Goal: Task Accomplishment & Management: Use online tool/utility

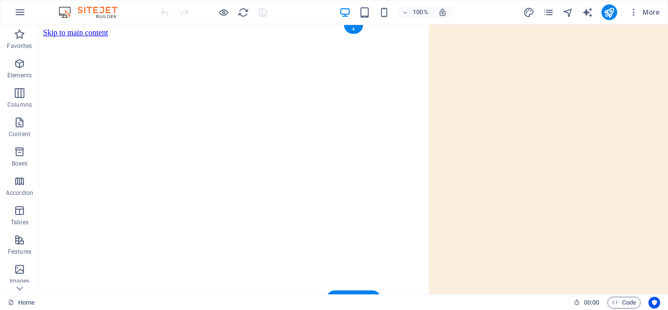
click at [308, 37] on figure at bounding box center [353, 37] width 621 height 0
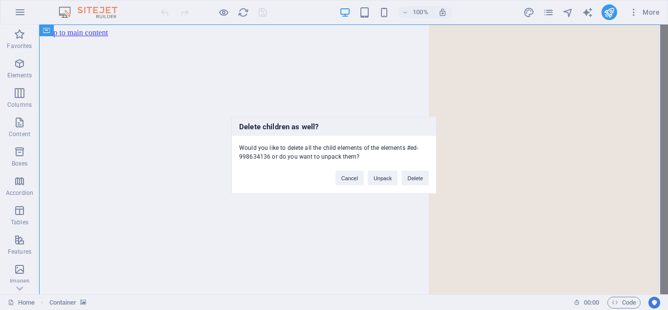
click at [422, 169] on div "Cancel Unpack Delete" at bounding box center [382, 173] width 108 height 25
click at [417, 179] on button "Delete" at bounding box center [415, 177] width 27 height 15
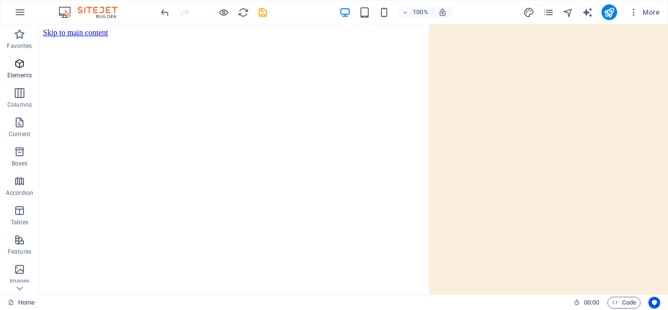
click at [9, 66] on span "Elements" at bounding box center [19, 69] width 39 height 23
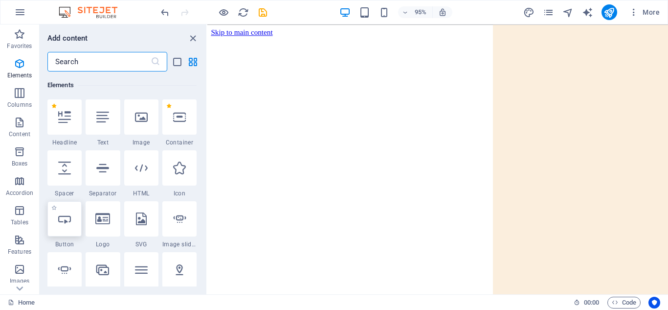
scroll to position [104, 0]
click at [138, 173] on icon at bounding box center [141, 167] width 13 height 13
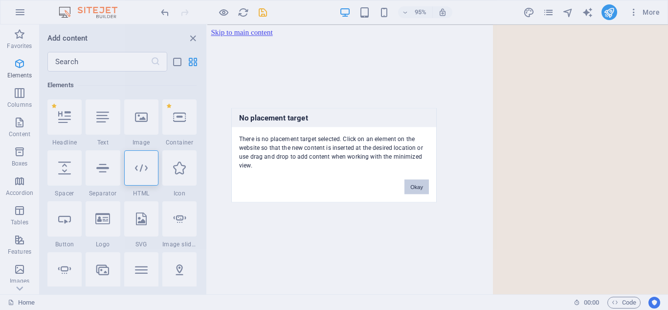
click at [419, 188] on button "Okay" at bounding box center [417, 186] width 24 height 15
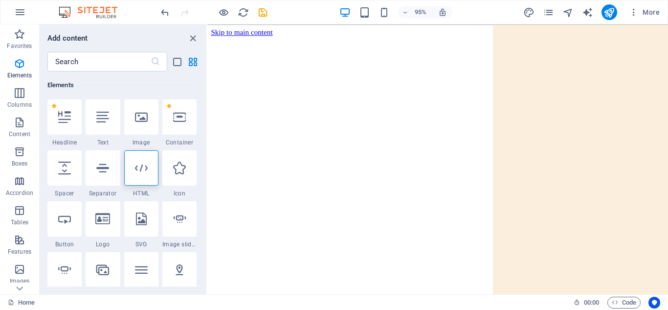
click at [418, 30] on html "Skip to main content" at bounding box center [449, 32] width 485 height 17
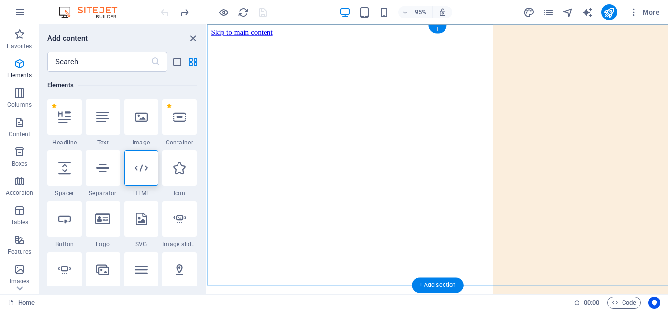
click at [435, 31] on div "+" at bounding box center [438, 29] width 18 height 8
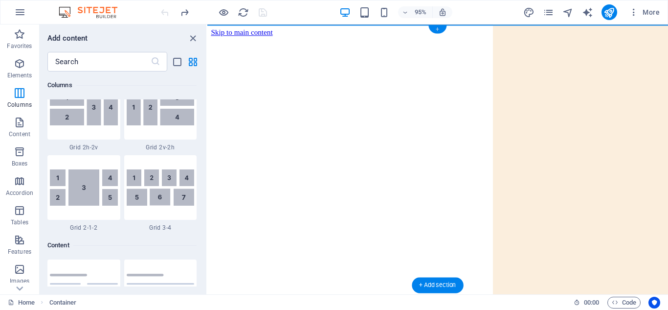
scroll to position [1712, 0]
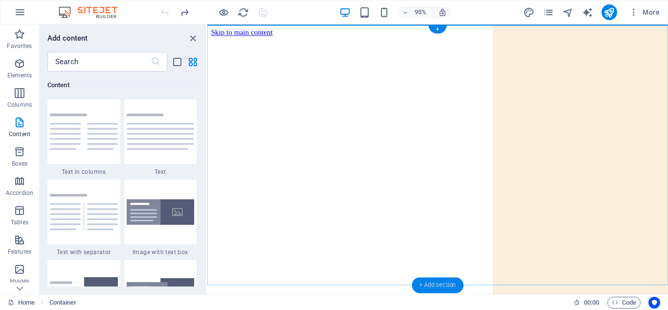
click at [430, 281] on div "+ Add section" at bounding box center [437, 285] width 51 height 16
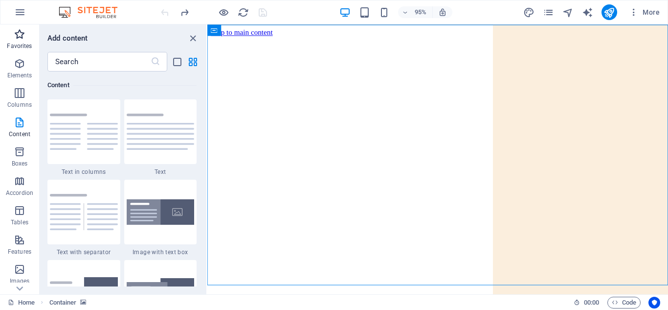
click at [13, 34] on span "Favorites" at bounding box center [19, 39] width 39 height 23
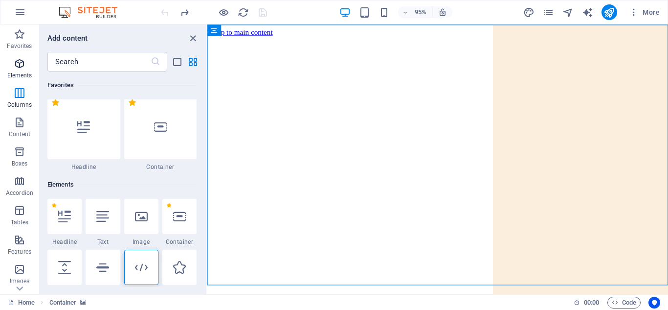
scroll to position [0, 0]
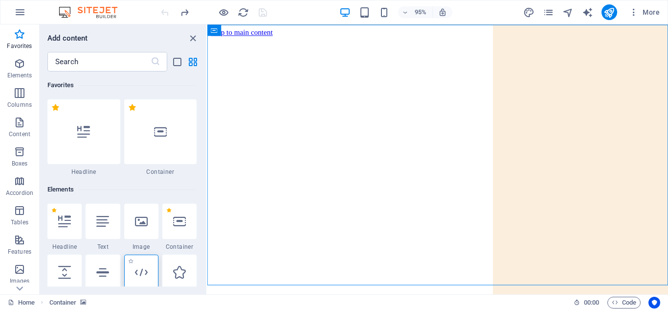
click at [140, 264] on div at bounding box center [141, 271] width 34 height 35
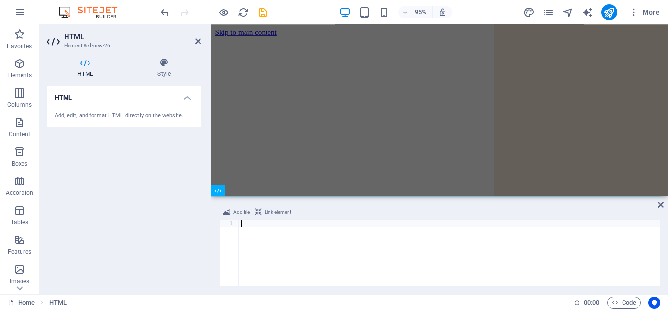
scroll to position [93, 0]
click at [549, 218] on div at bounding box center [451, 316] width 473 height 196
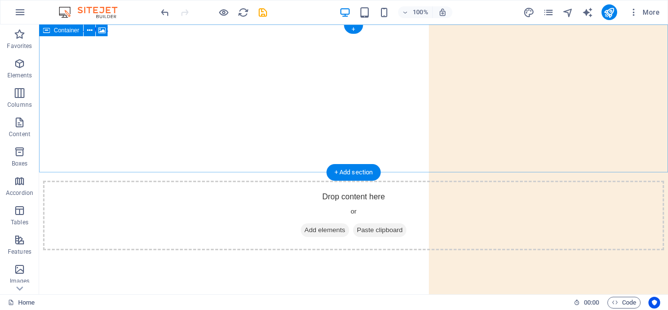
scroll to position [0, 0]
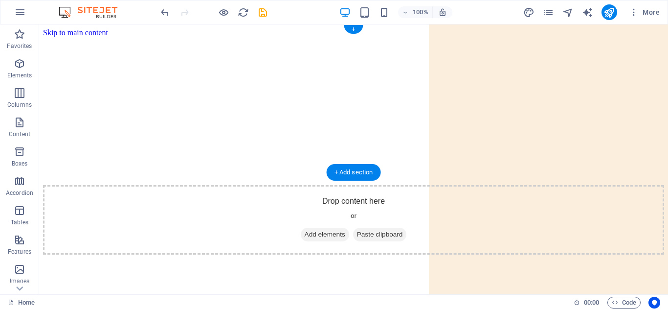
click at [470, 37] on figure at bounding box center [353, 37] width 621 height 0
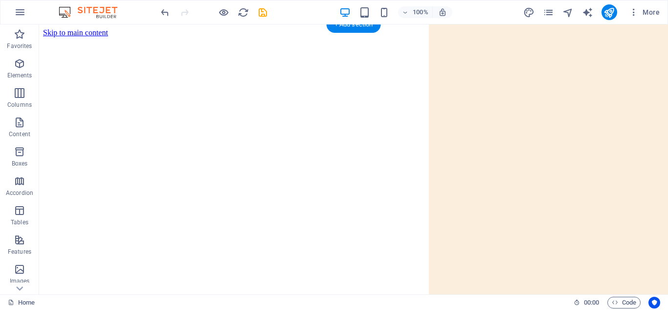
click at [149, 41] on html "Skip to main content" at bounding box center [353, 32] width 629 height 17
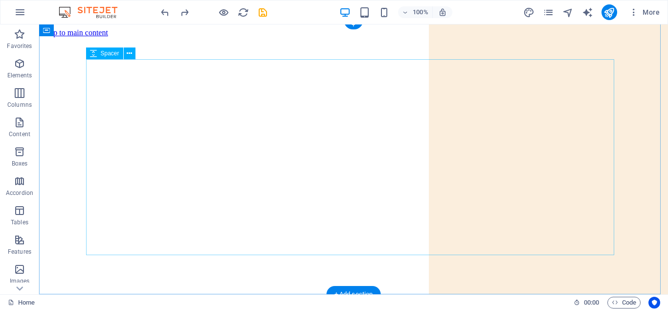
scroll to position [4, 0]
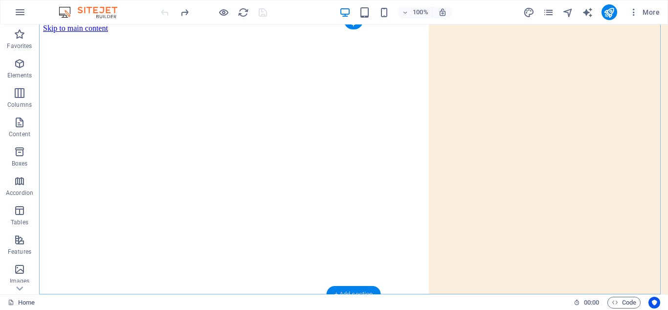
click at [359, 281] on div "+ Add section" at bounding box center [354, 294] width 54 height 17
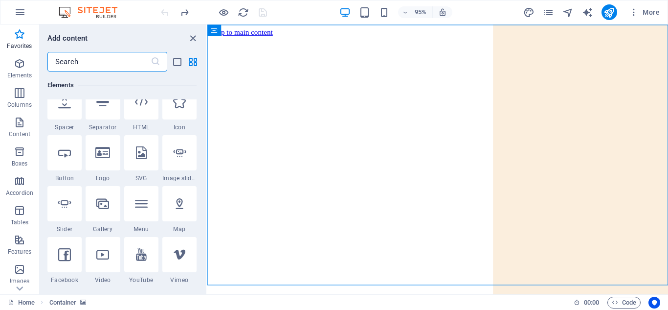
scroll to position [0, 0]
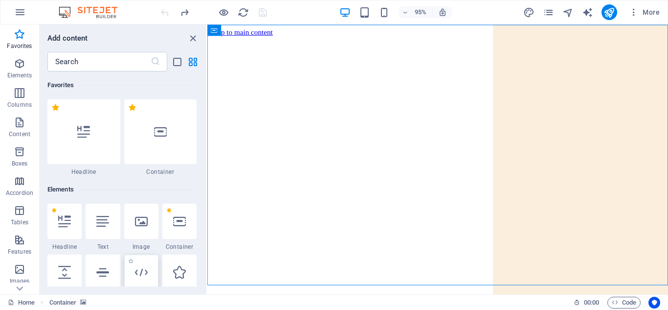
click at [135, 270] on icon at bounding box center [141, 272] width 13 height 13
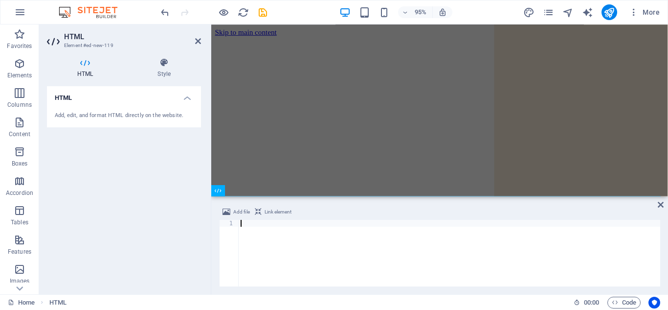
scroll to position [93, 0]
click at [220, 208] on div "Add file Link element" at bounding box center [439, 213] width 441 height 14
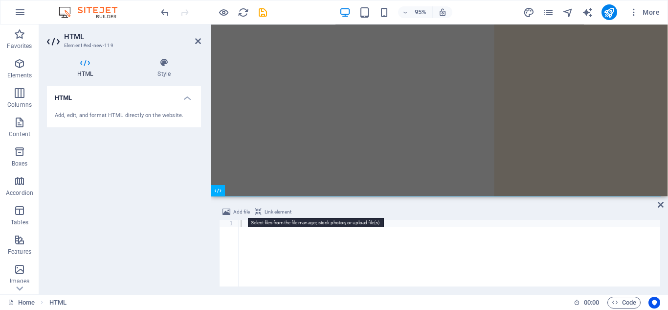
click at [235, 211] on span "Add file" at bounding box center [241, 212] width 17 height 12
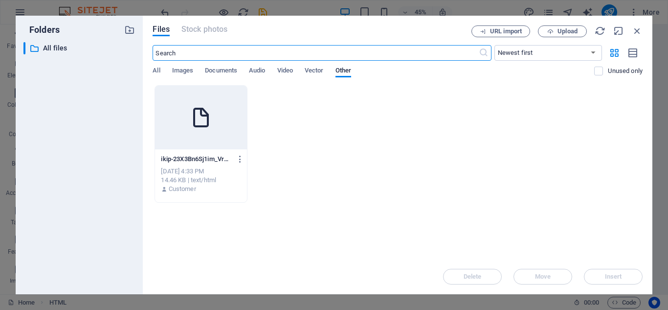
scroll to position [0, 0]
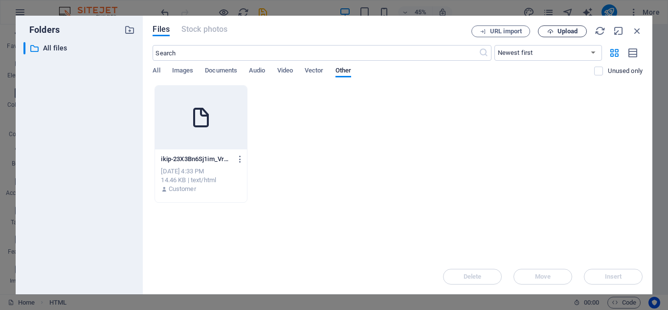
click at [556, 34] on span "Upload" at bounding box center [563, 31] width 40 height 6
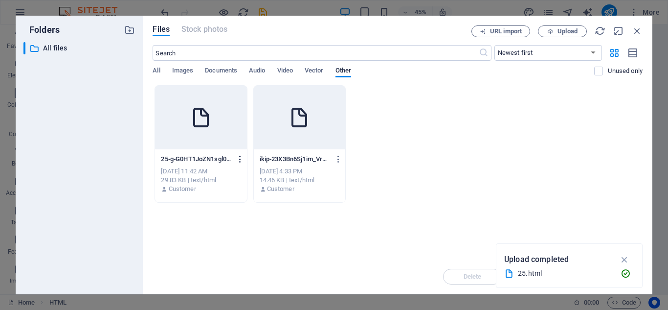
click at [236, 157] on icon "button" at bounding box center [240, 159] width 9 height 9
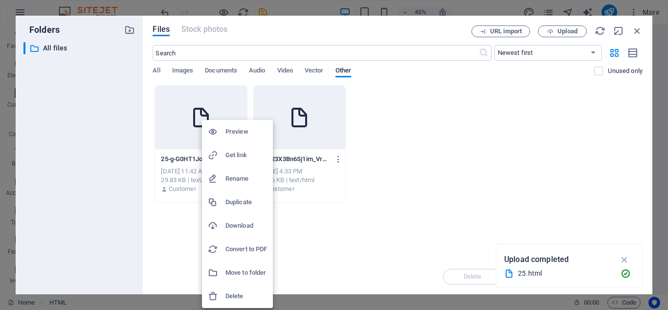
click at [241, 281] on h6 "Delete" at bounding box center [247, 296] width 42 height 12
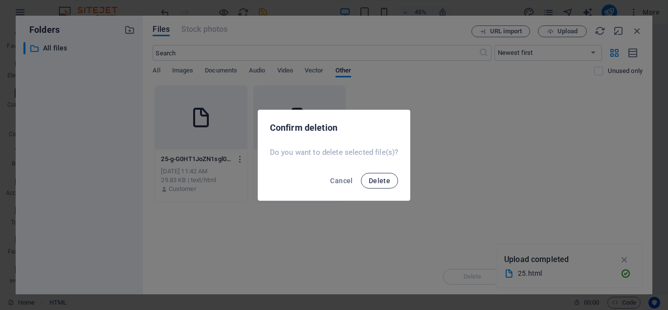
click at [391, 174] on button "Delete" at bounding box center [379, 181] width 37 height 16
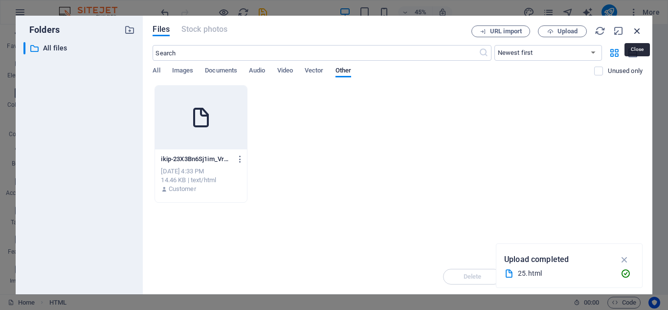
click at [607, 33] on icon "button" at bounding box center [637, 30] width 11 height 11
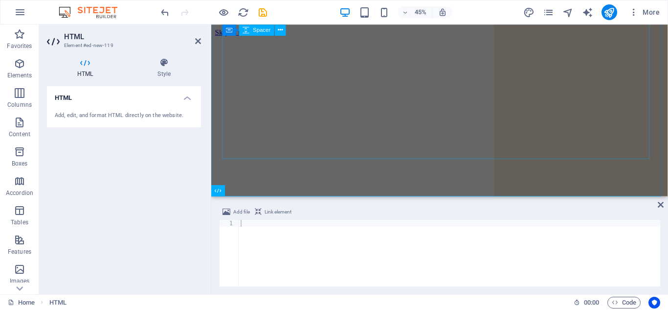
scroll to position [93, 0]
click at [324, 231] on div at bounding box center [450, 260] width 422 height 80
paste textarea "</html>"
type textarea "</html>"
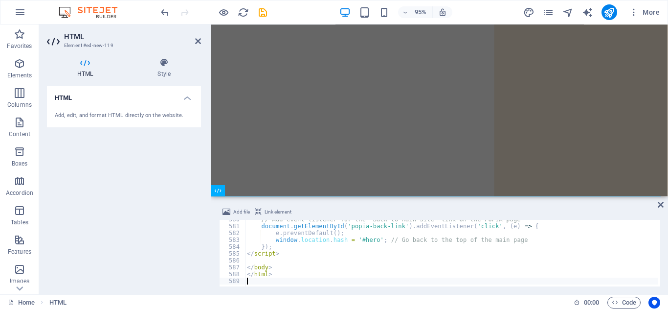
scroll to position [3971, 0]
type textarea "</html>"
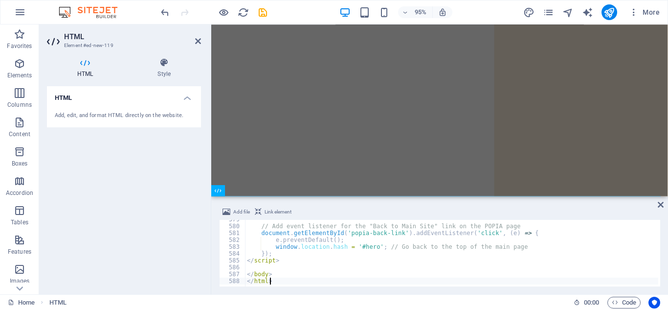
scroll to position [3964, 0]
click at [251, 218] on div at bounding box center [451, 316] width 473 height 196
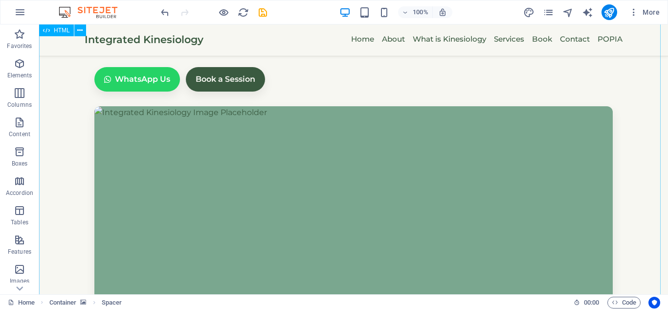
scroll to position [625, 0]
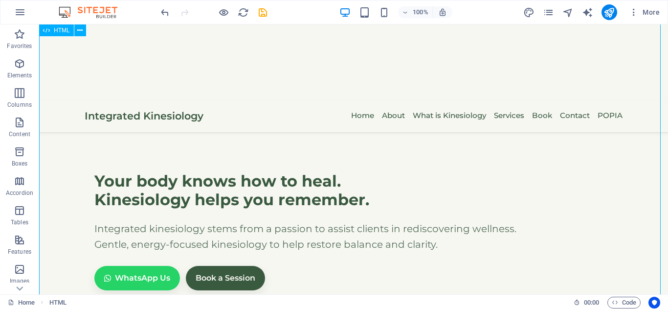
scroll to position [435, 0]
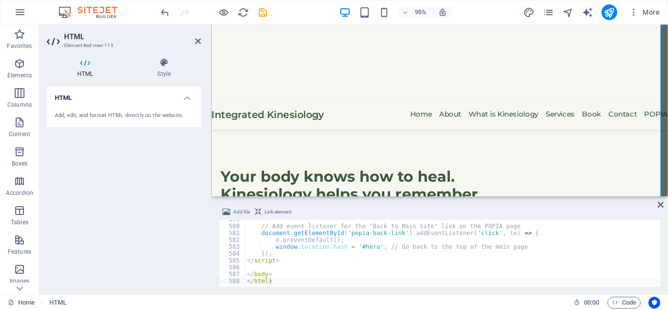
click at [274, 210] on span "Link element" at bounding box center [278, 212] width 27 height 12
type textarea "</html><a href="#ed-new-119" class="wv-link-elm"></a>"
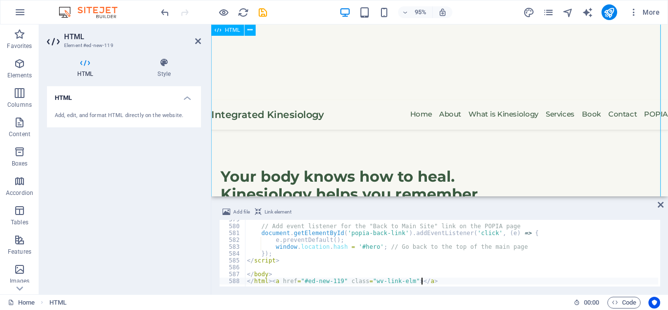
scroll to position [3964, 0]
click at [195, 41] on icon at bounding box center [198, 41] width 6 height 8
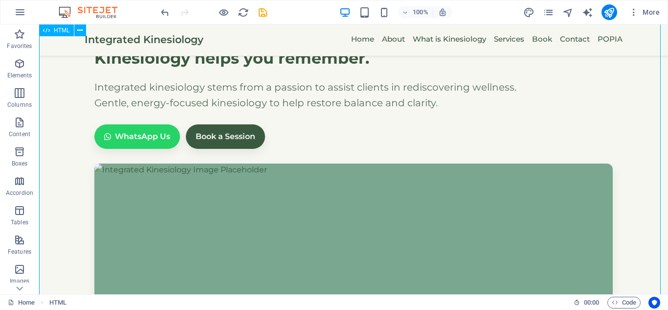
scroll to position [579, 0]
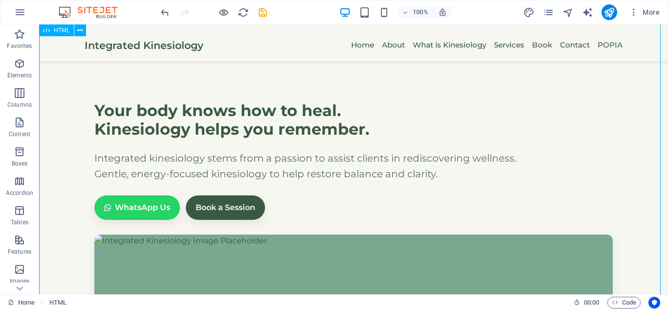
scroll to position [451, 0]
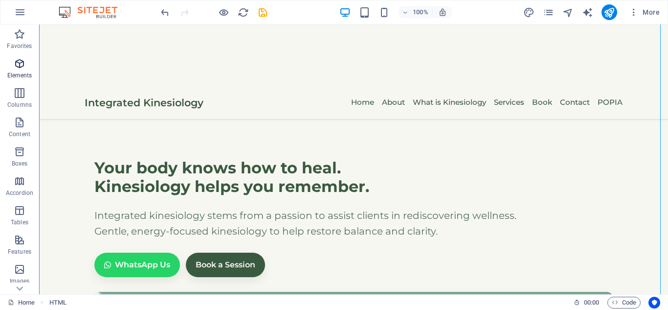
click at [20, 69] on span "Elements" at bounding box center [19, 69] width 39 height 23
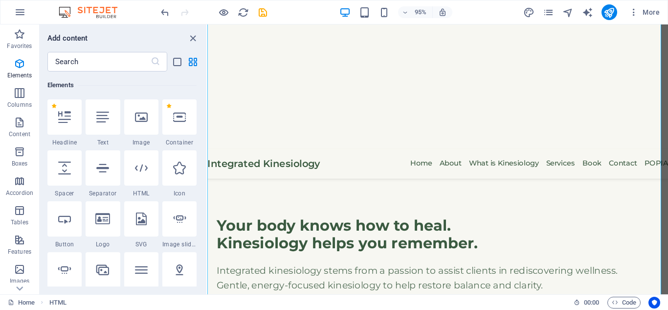
scroll to position [383, 0]
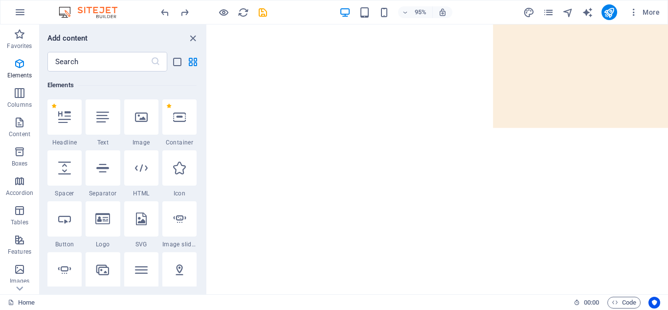
scroll to position [0, 0]
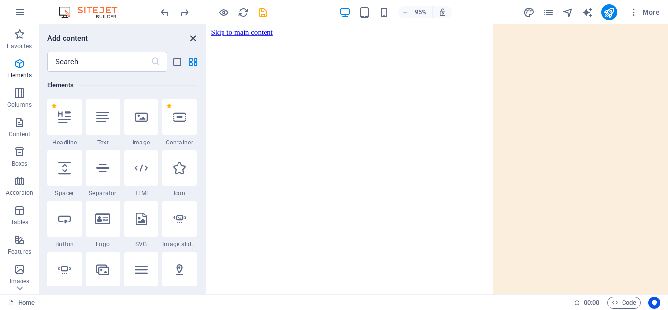
click at [195, 37] on icon "close panel" at bounding box center [192, 38] width 11 height 11
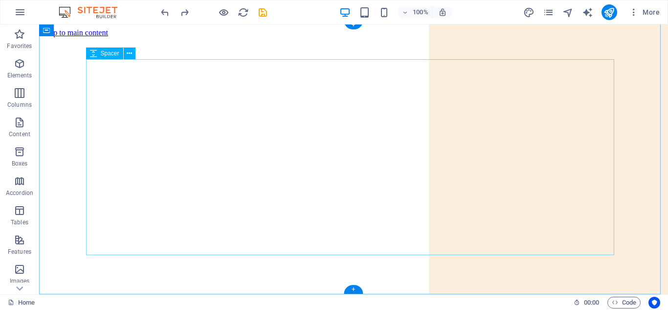
scroll to position [4, 0]
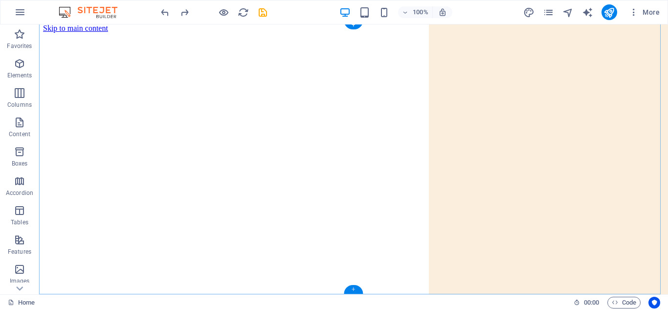
click at [351, 281] on div "+" at bounding box center [353, 289] width 19 height 9
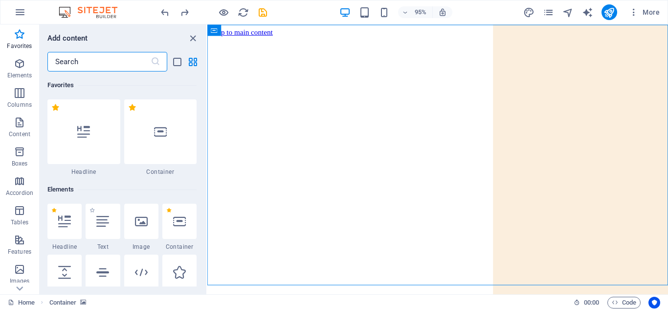
scroll to position [85, 0]
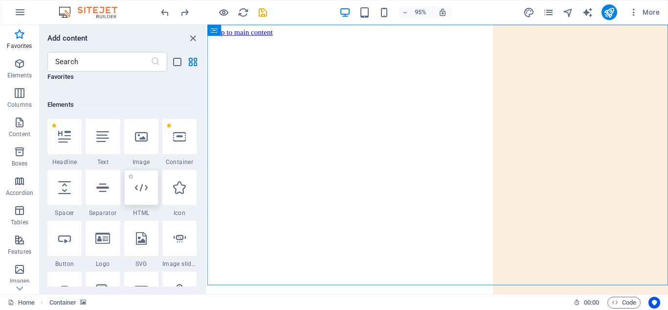
click at [148, 195] on div at bounding box center [141, 187] width 34 height 35
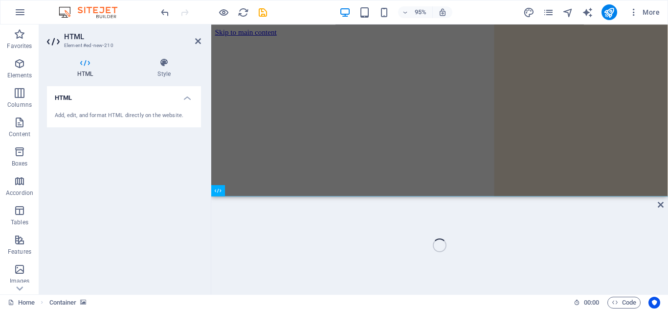
scroll to position [93, 0]
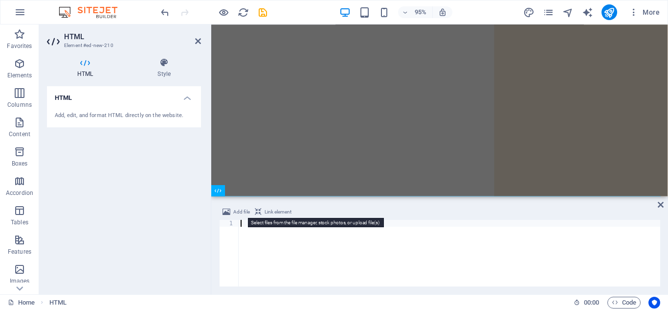
click at [238, 211] on span "Add file" at bounding box center [241, 212] width 17 height 12
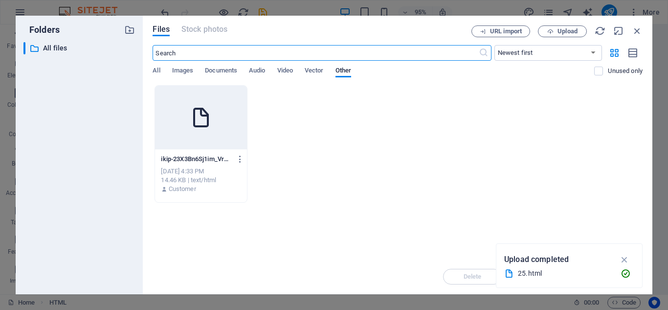
scroll to position [0, 0]
click at [552, 29] on icon "button" at bounding box center [551, 31] width 6 height 6
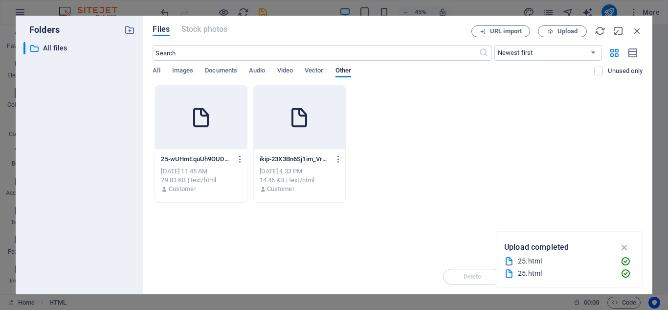
click at [174, 123] on div at bounding box center [201, 118] width 92 height 64
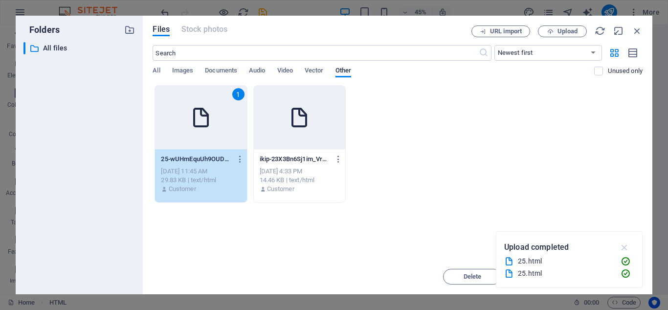
click at [607, 245] on icon "button" at bounding box center [625, 247] width 11 height 11
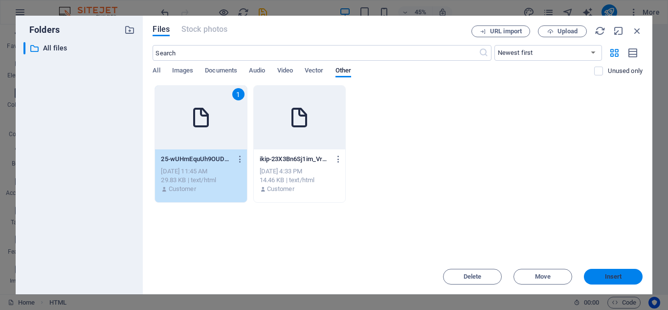
click at [607, 275] on span "Insert" at bounding box center [613, 277] width 17 height 6
type textarea "[URL][DOMAIN_NAME]"
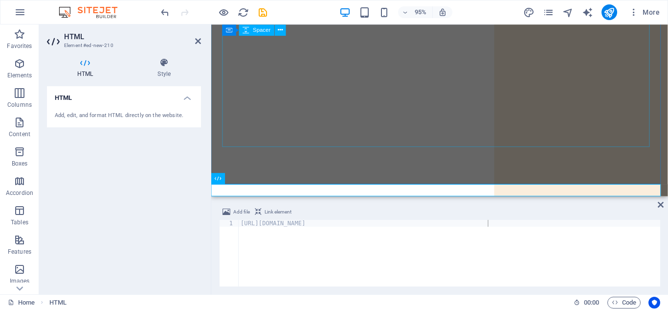
scroll to position [106, 0]
click at [364, 205] on div at bounding box center [451, 303] width 473 height 196
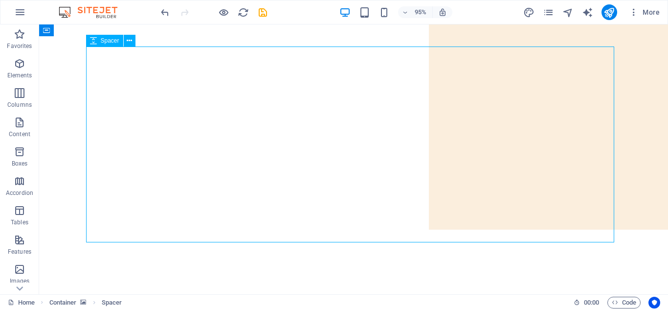
scroll to position [17, 0]
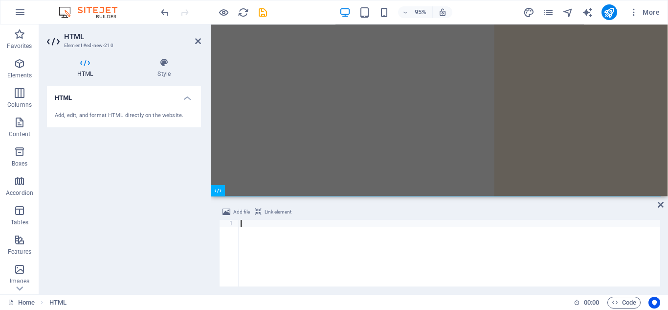
scroll to position [93, 0]
click at [607, 221] on div at bounding box center [450, 260] width 422 height 80
paste textarea "</html>"
type textarea "</html>"
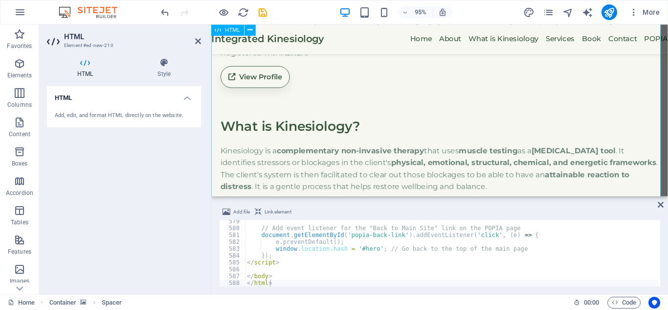
scroll to position [83, 0]
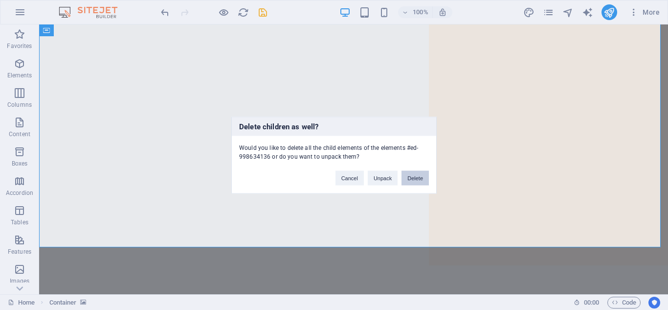
click at [410, 176] on button "Delete" at bounding box center [415, 177] width 27 height 15
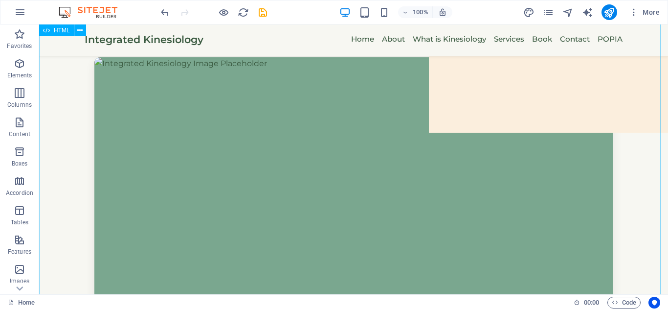
scroll to position [203, 0]
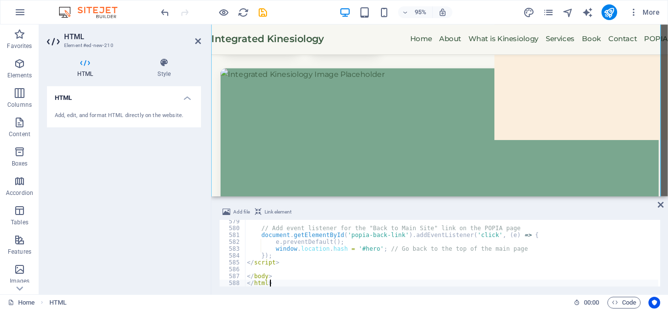
click at [189, 98] on h4 "HTML" at bounding box center [124, 95] width 154 height 18
click at [189, 98] on h4 "HTML" at bounding box center [124, 97] width 154 height 23
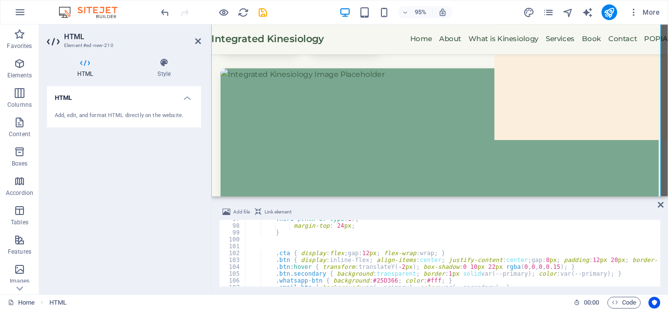
scroll to position [663, 0]
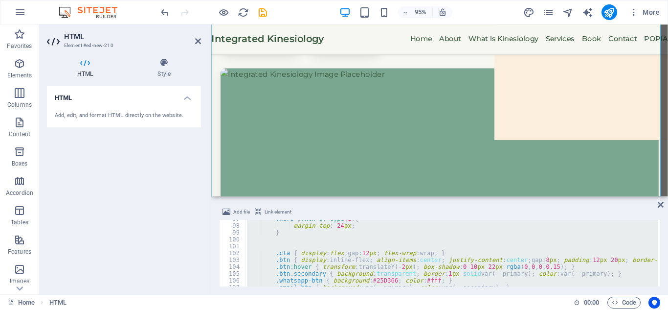
paste textarea "section"
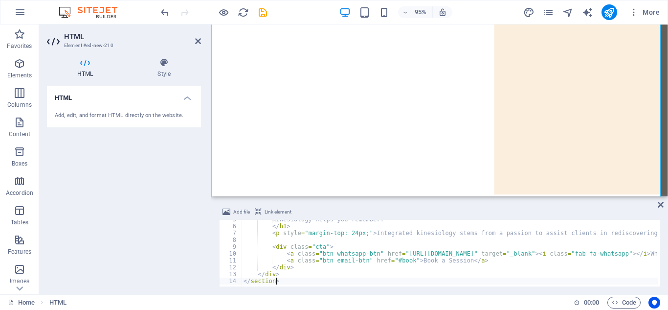
scroll to position [44, 0]
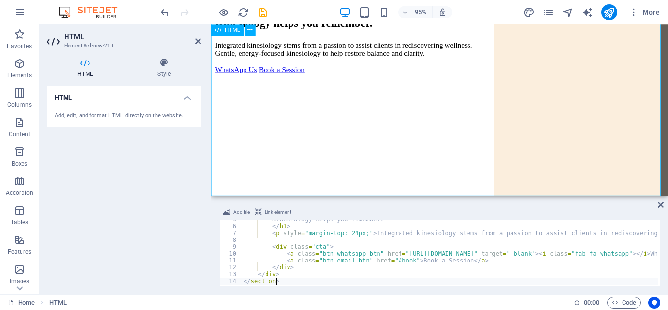
click at [408, 76] on div "Your body knows how to heal. Kinesiology helps you remember. Integrated kinesio…" at bounding box center [451, 39] width 473 height 72
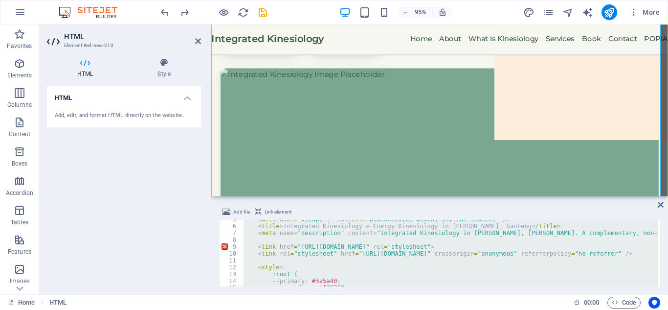
paste textarea "body"
type textarea "<body>"
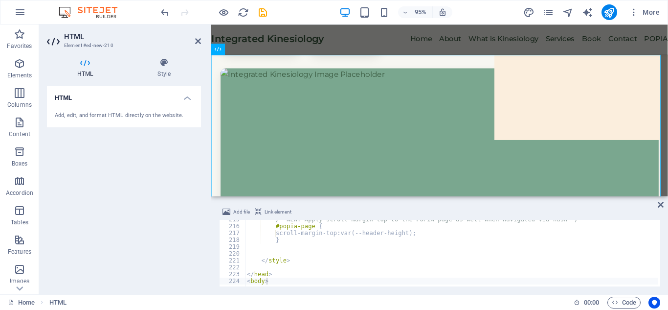
scroll to position [0, 0]
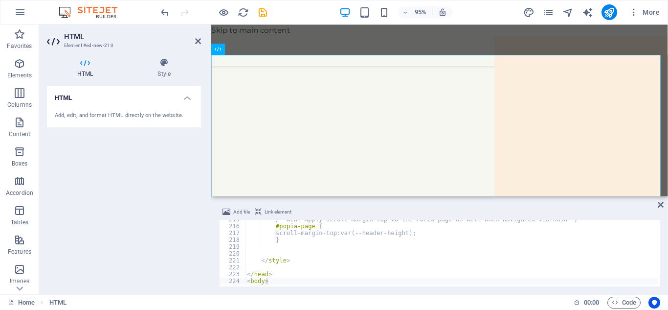
click at [403, 69] on html "Skip to main content Integrated Kinesiology — Energy Kinesiology in [PERSON_NAM…" at bounding box center [451, 46] width 481 height 45
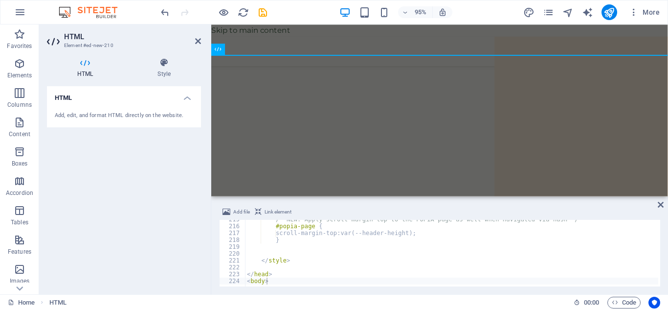
click at [334, 69] on html "Skip to main content Integrated Kinesiology — Energy Kinesiology in [PERSON_NAM…" at bounding box center [451, 46] width 481 height 45
click at [607, 69] on html "Skip to main content Integrated Kinesiology — Energy Kinesiology in [PERSON_NAM…" at bounding box center [451, 46] width 481 height 45
click at [374, 69] on html "Skip to main content Integrated Kinesiology — Energy Kinesiology in [PERSON_NAM…" at bounding box center [451, 46] width 481 height 45
click at [607, 201] on icon at bounding box center [661, 205] width 6 height 8
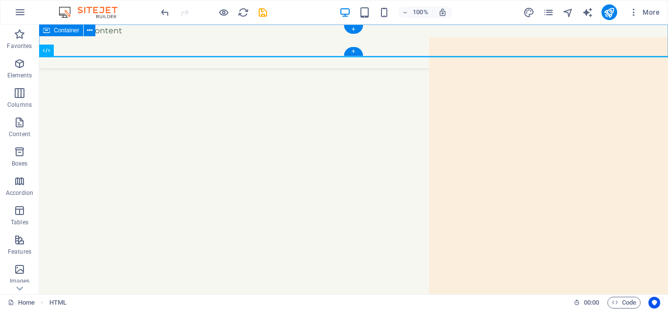
click at [407, 37] on div at bounding box center [353, 53] width 629 height 32
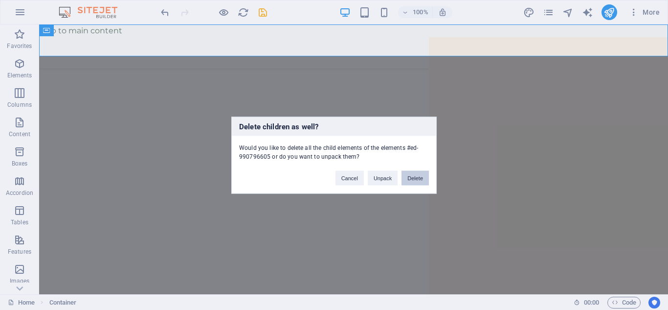
click at [415, 173] on button "Delete" at bounding box center [415, 177] width 27 height 15
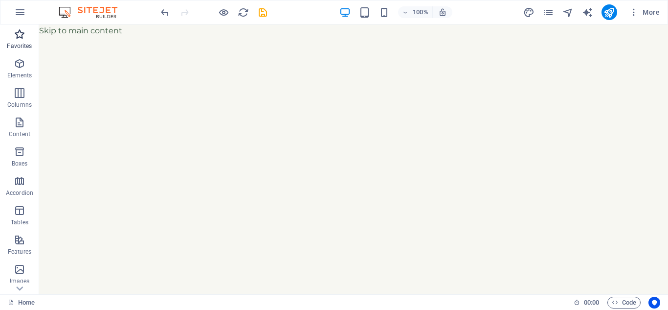
click at [16, 34] on icon "button" at bounding box center [20, 34] width 12 height 12
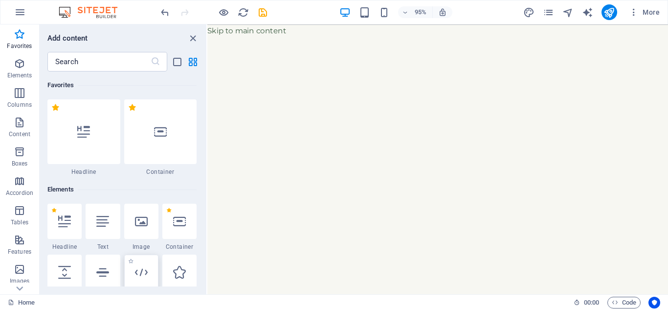
click at [138, 268] on icon at bounding box center [141, 272] width 13 height 13
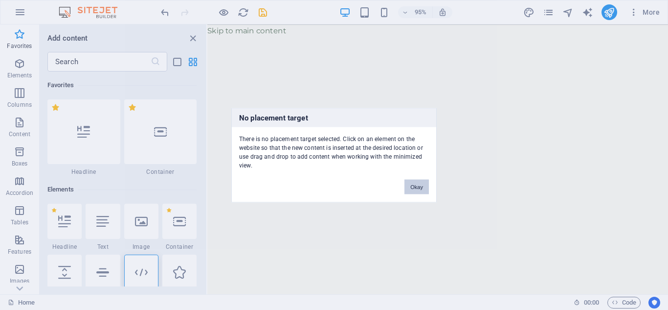
click at [411, 193] on button "Okay" at bounding box center [417, 186] width 24 height 15
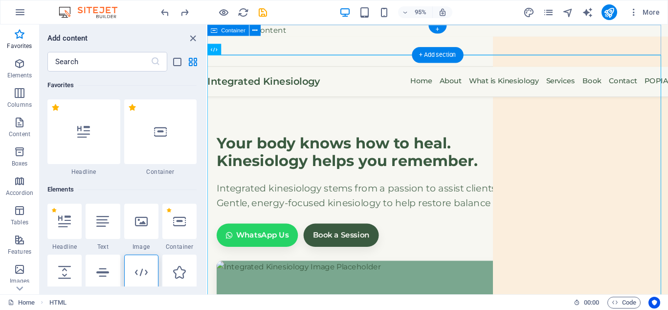
click at [476, 37] on div at bounding box center [449, 53] width 485 height 32
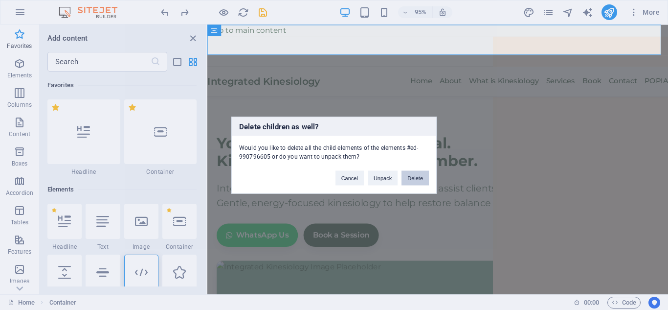
click at [416, 172] on button "Delete" at bounding box center [415, 177] width 27 height 15
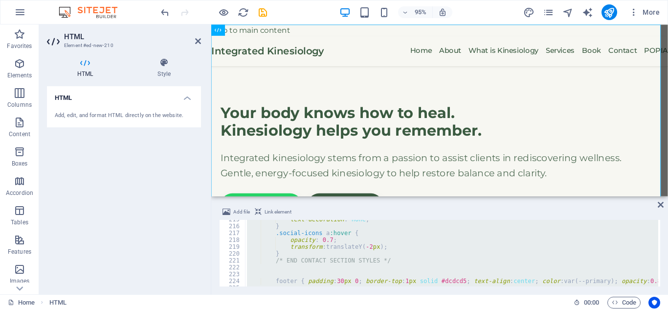
type textarea "</html>"
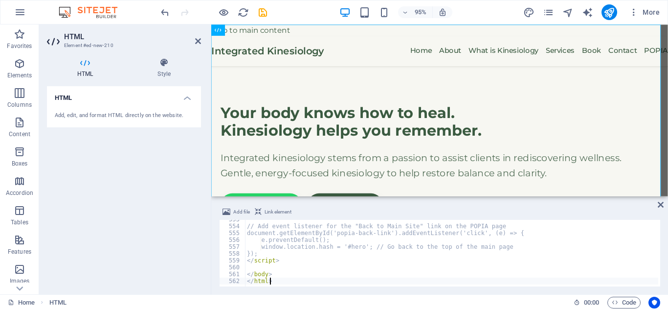
scroll to position [3786, 0]
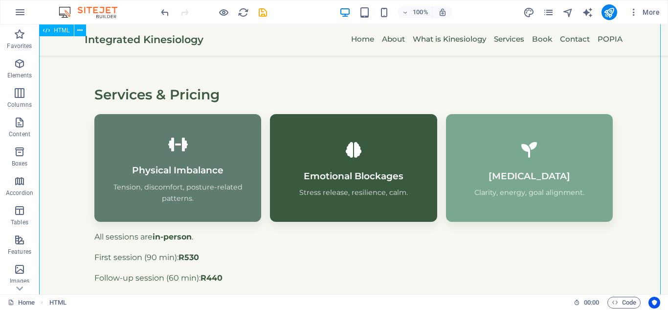
scroll to position [453, 0]
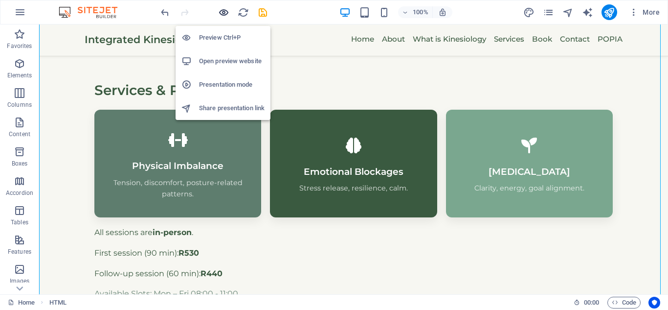
click at [228, 13] on icon "button" at bounding box center [223, 12] width 11 height 11
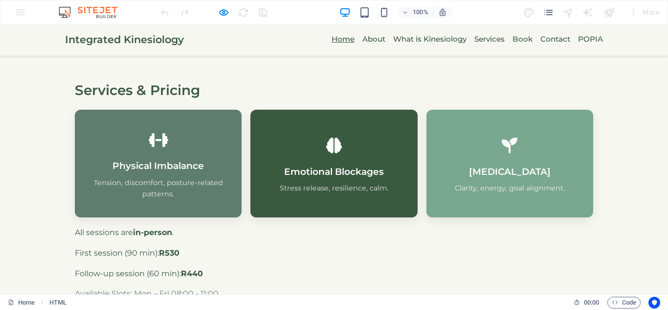
click at [337, 40] on link "Home" at bounding box center [343, 39] width 23 height 12
click at [369, 39] on link "About" at bounding box center [374, 39] width 23 height 12
click at [418, 39] on link "What is Kinesiology" at bounding box center [429, 39] width 73 height 12
click at [491, 42] on link "Services" at bounding box center [490, 39] width 30 height 12
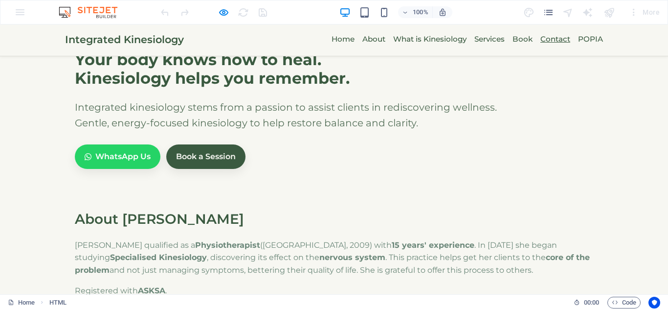
scroll to position [0, 0]
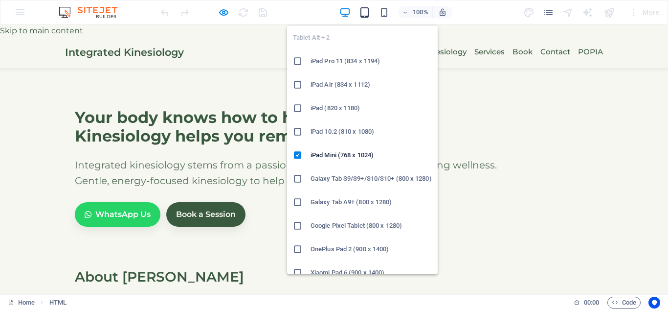
click at [361, 9] on icon "button" at bounding box center [364, 12] width 11 height 11
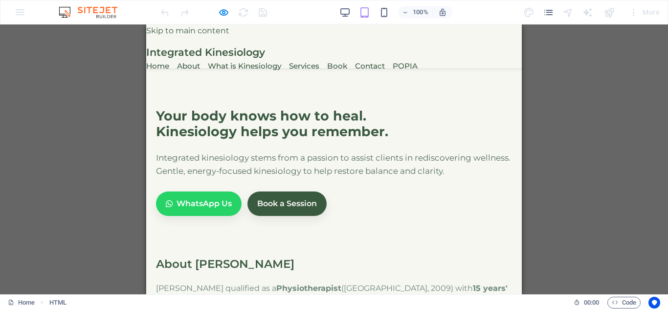
click at [214, 69] on section "Your body knows how to heal. Kinesiology helps you remember. Integrated kinesio…" at bounding box center [334, 154] width 376 height 171
click at [408, 60] on link "POPIA" at bounding box center [405, 66] width 25 height 12
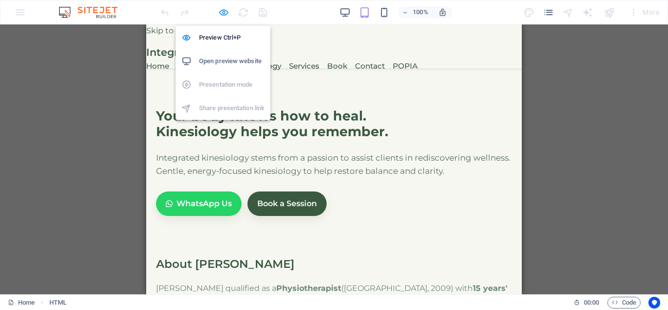
click at [222, 16] on icon "button" at bounding box center [223, 12] width 11 height 11
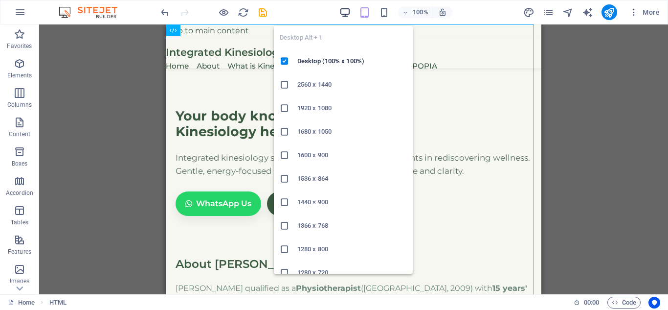
click at [345, 12] on icon "button" at bounding box center [345, 12] width 11 height 11
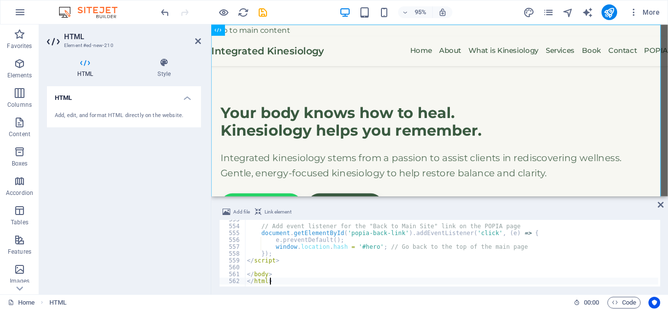
type textarea "</body> </html>"
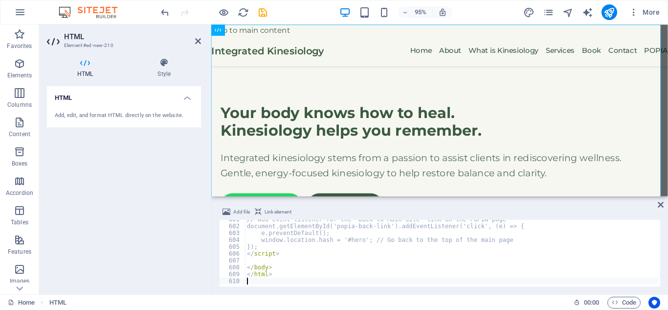
scroll to position [4114, 0]
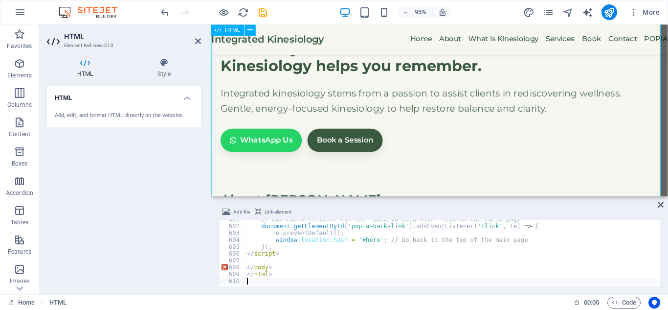
scroll to position [78, 0]
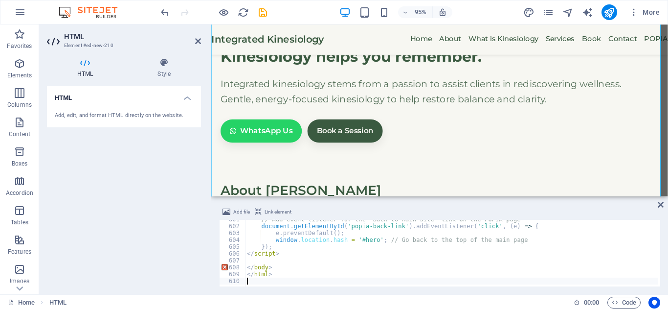
type textarea "</html>"
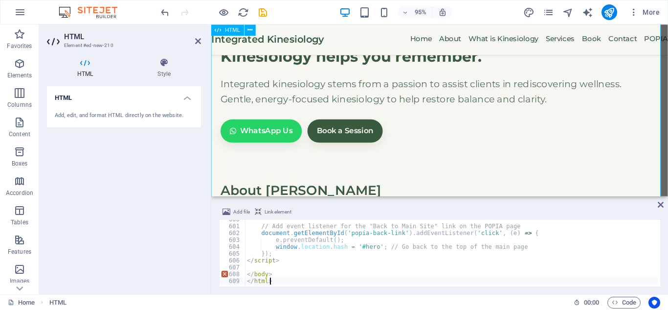
scroll to position [4108, 0]
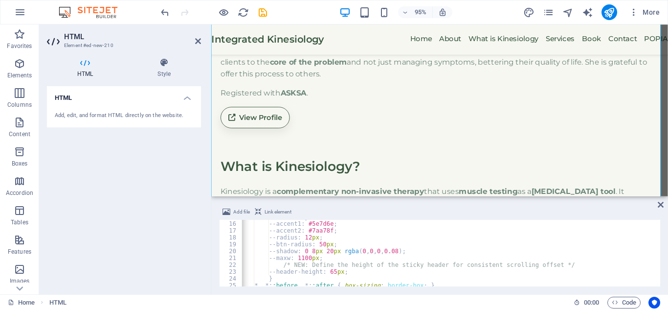
scroll to position [0, 0]
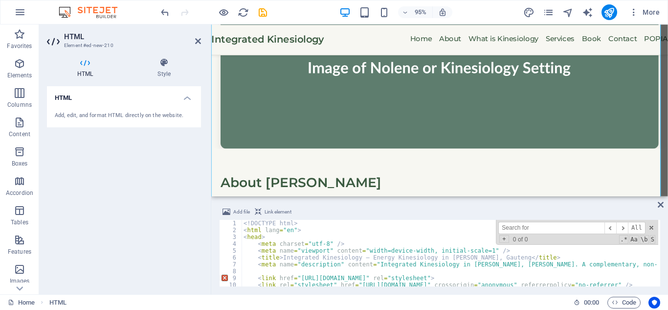
paste input "[URL][DOMAIN_NAME][PERSON_NAME]"
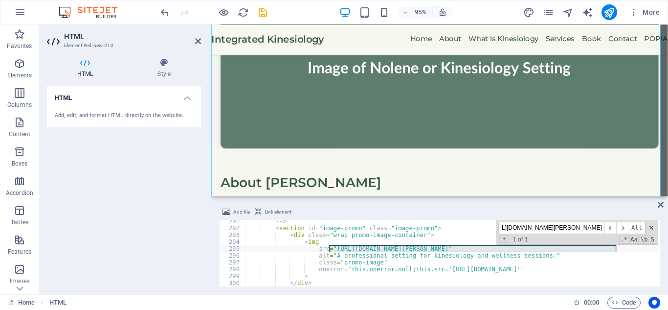
scroll to position [1989, 0]
type input "[URL][DOMAIN_NAME][PERSON_NAME]"
click at [22, 266] on icon "button" at bounding box center [20, 269] width 12 height 12
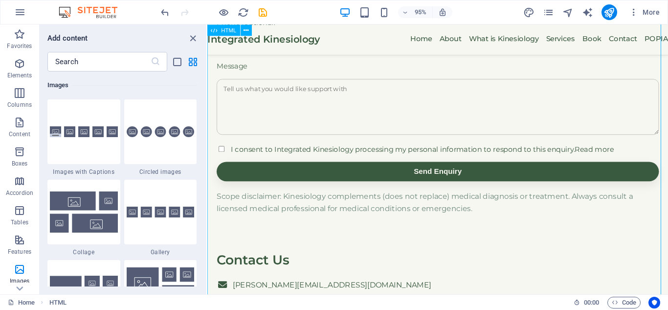
scroll to position [1327, 0]
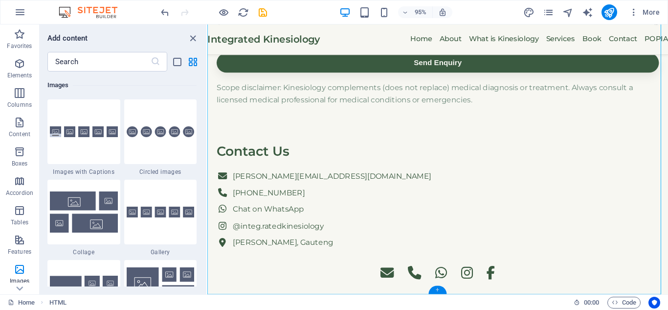
click at [437, 281] on div "+" at bounding box center [438, 289] width 18 height 8
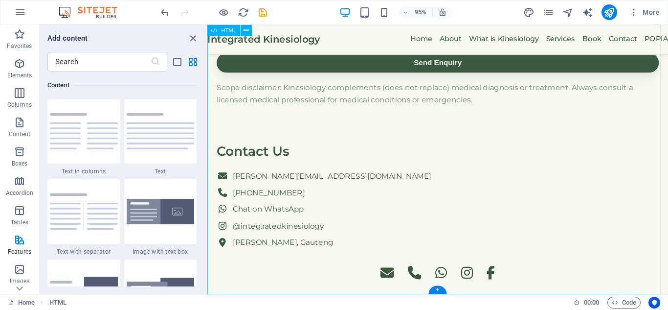
scroll to position [1712, 0]
click at [13, 9] on button "button" at bounding box center [19, 11] width 23 height 23
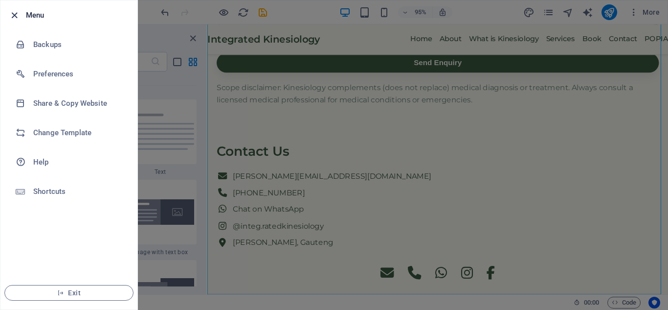
click at [17, 15] on icon "button" at bounding box center [14, 15] width 11 height 11
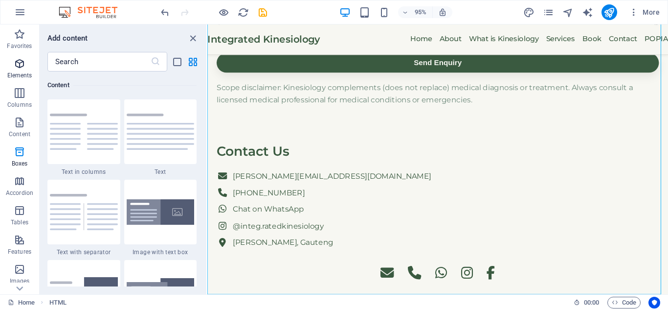
click at [28, 67] on span "Elements" at bounding box center [19, 69] width 39 height 23
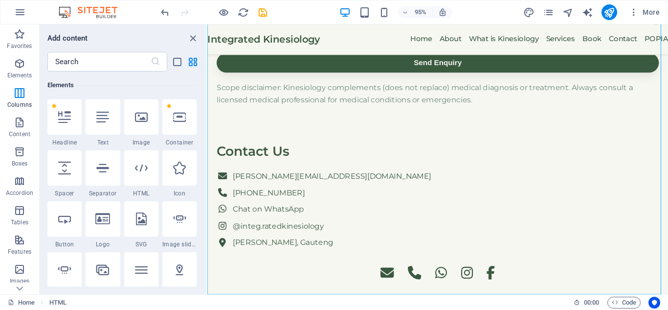
scroll to position [104, 0]
click at [145, 131] on div at bounding box center [141, 116] width 34 height 35
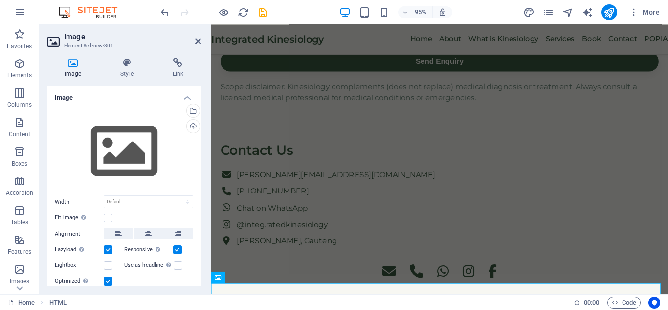
scroll to position [1337, 0]
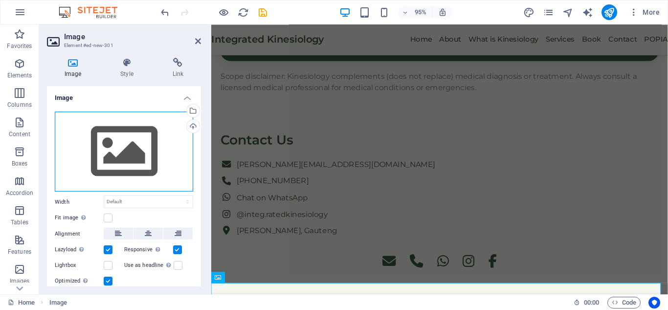
click at [134, 184] on div "Drag files here, click to choose files or select files from Files or our free s…" at bounding box center [124, 152] width 138 height 80
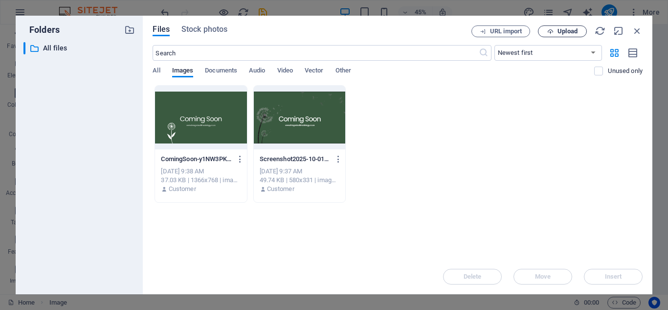
click at [576, 36] on button "Upload" at bounding box center [562, 31] width 49 height 12
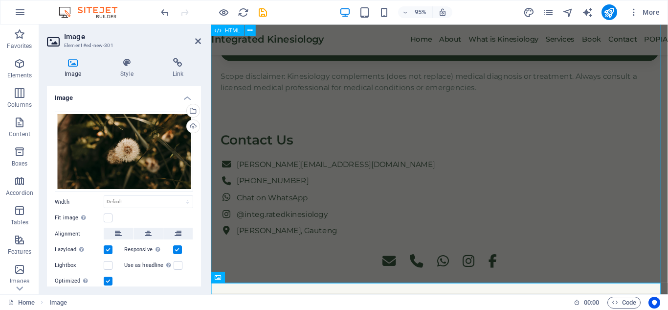
scroll to position [1404, 0]
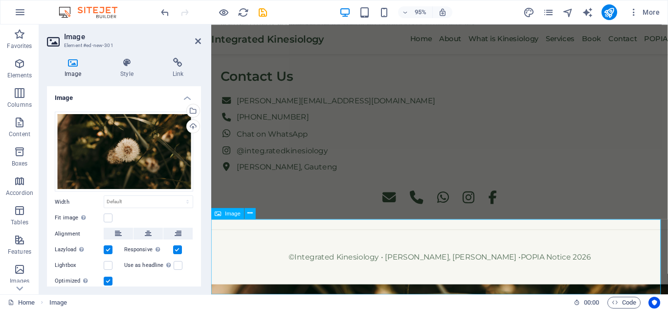
click at [122, 172] on div "Drag files here, click to choose files or select files from Files or our free s…" at bounding box center [124, 152] width 138 height 80
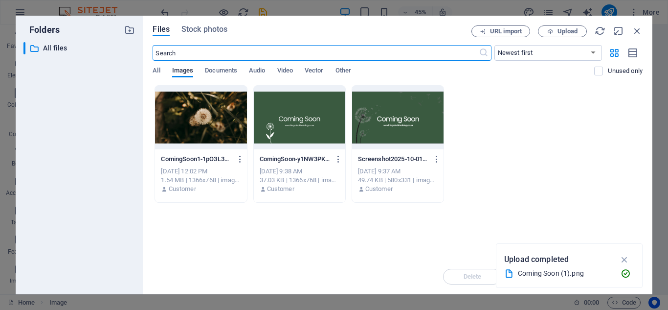
scroll to position [1090, 0]
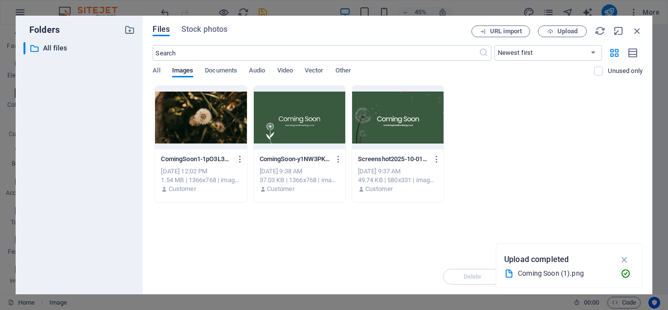
click at [210, 143] on div at bounding box center [201, 118] width 92 height 64
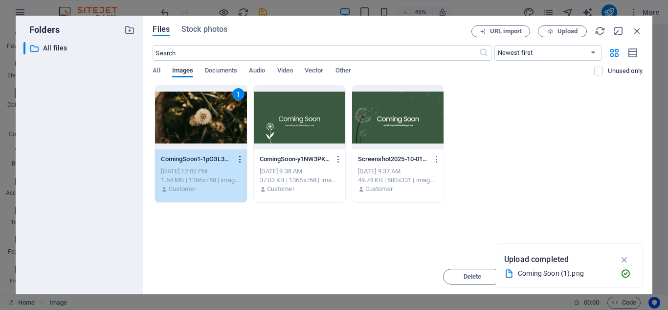
click at [241, 163] on icon "button" at bounding box center [240, 159] width 9 height 9
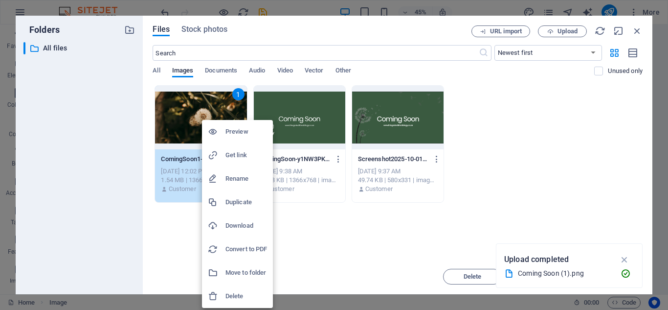
click at [249, 159] on h6 "Get link" at bounding box center [247, 155] width 42 height 12
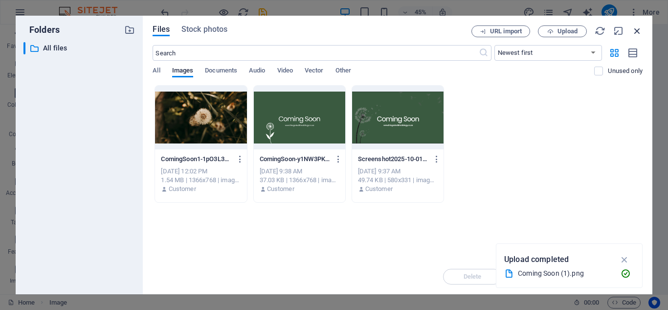
scroll to position [1278, 0]
click at [607, 27] on icon "button" at bounding box center [637, 30] width 11 height 11
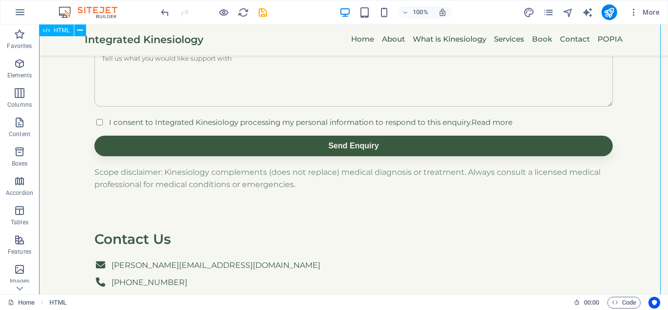
scroll to position [1252, 0]
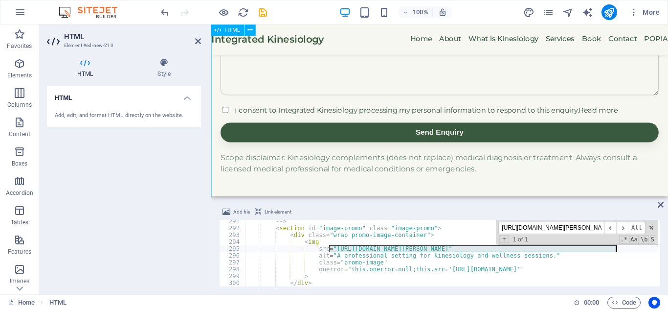
scroll to position [1241, 0]
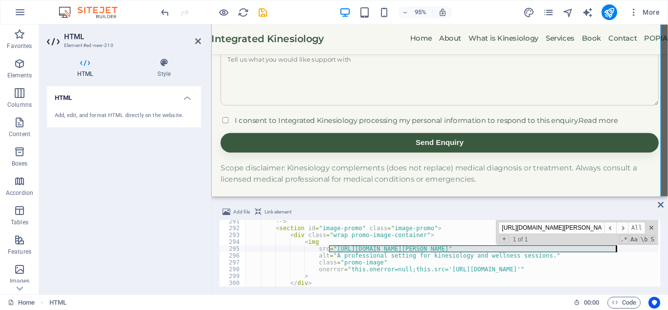
click at [394, 248] on div "--> < section id = "image-promo" class = "image-promo" > < div class = "wrap pr…" at bounding box center [452, 253] width 414 height 67
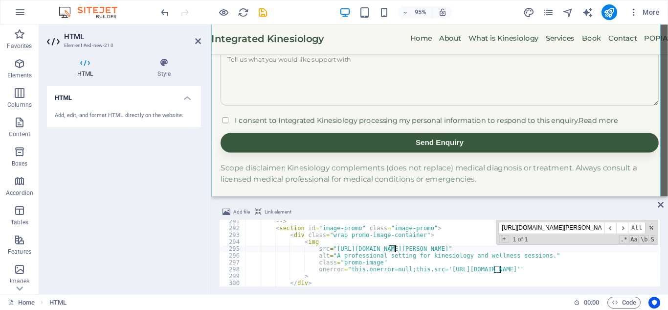
click at [330, 247] on div "--> < section id = "image-promo" class = "image-promo" > < div class = "wrap pr…" at bounding box center [452, 253] width 414 height 67
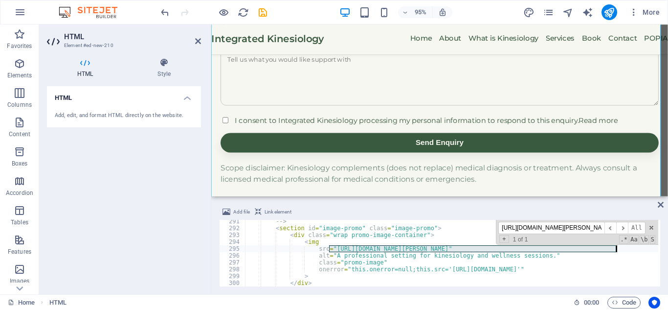
drag, startPoint x: 330, startPoint y: 247, endPoint x: 618, endPoint y: 251, distance: 287.3
paste textarea
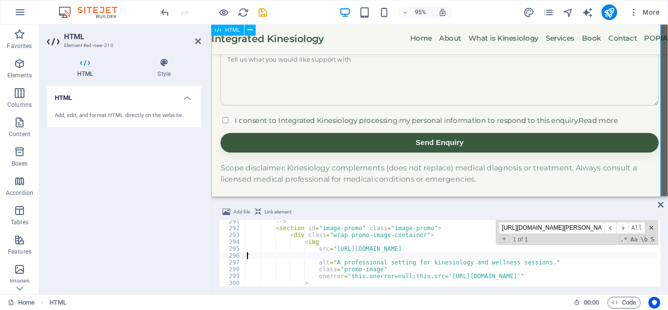
type textarea "src="[URL][DOMAIN_NAME]""
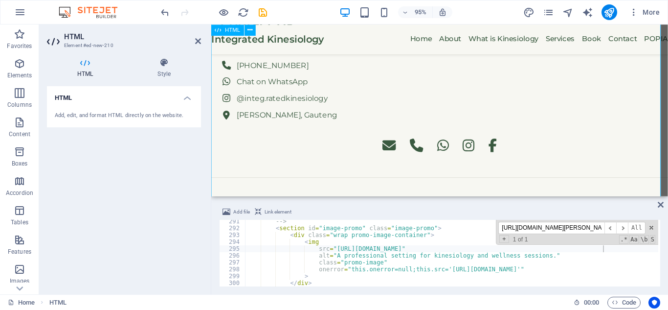
scroll to position [1785, 0]
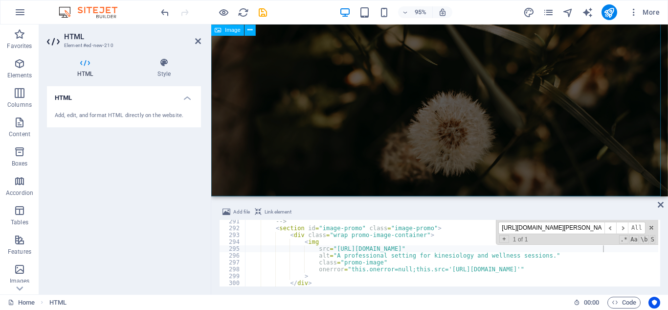
click at [354, 145] on figure at bounding box center [451, 146] width 481 height 274
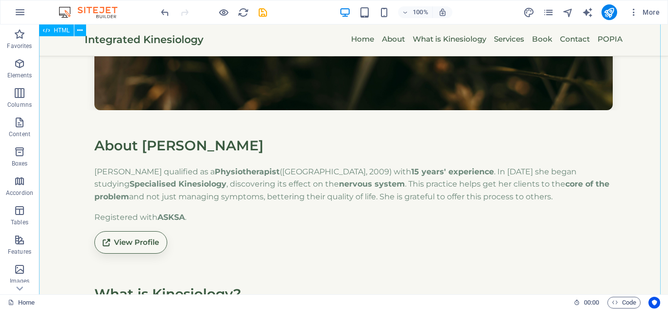
scroll to position [434, 0]
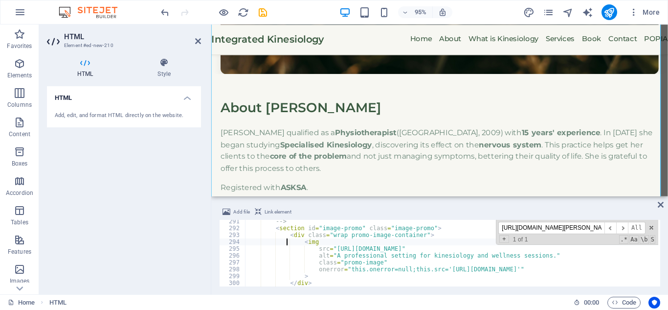
type textarea "</body> </html>"
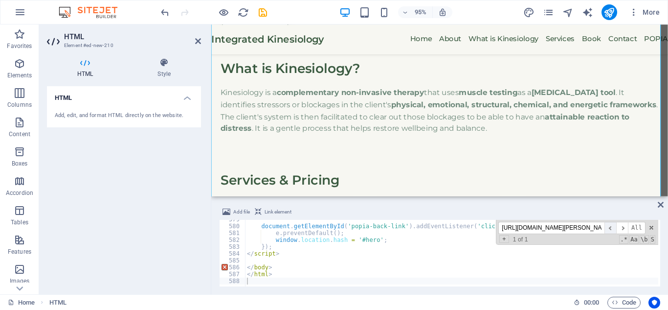
scroll to position [0, 137]
click at [607, 225] on span "​" at bounding box center [611, 228] width 12 height 12
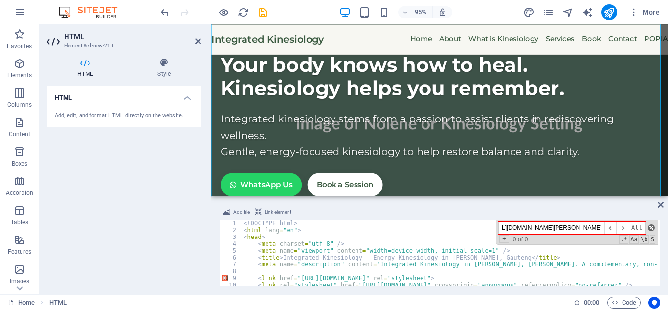
click at [607, 229] on span at bounding box center [651, 227] width 7 height 7
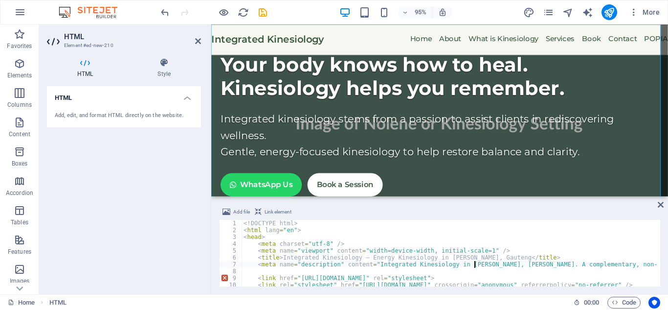
type textarea "<meta name="description" content="Integrated Kinesiology in [PERSON_NAME], Gaut…"
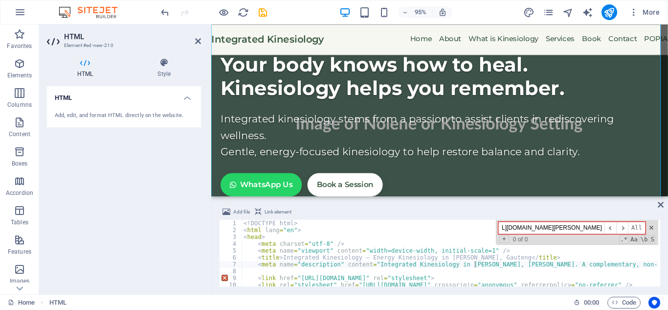
paste input "200x6"
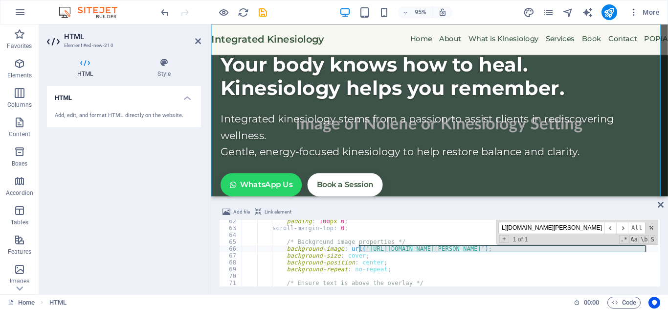
type input "[URL][DOMAIN_NAME][PERSON_NAME]"
click at [417, 248] on div "padding : 100 px 0 ; scroll-margin-top : 0 ; /* Background image properties */ …" at bounding box center [450, 253] width 417 height 67
drag, startPoint x: 359, startPoint y: 247, endPoint x: 646, endPoint y: 252, distance: 287.3
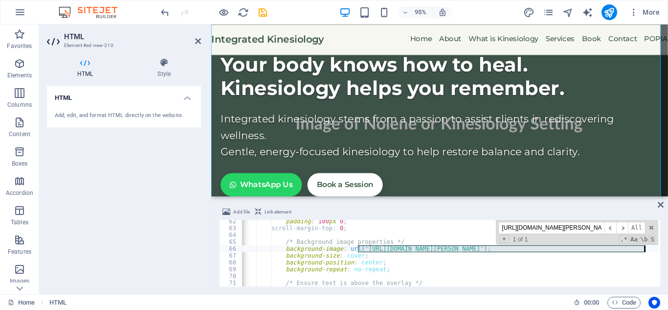
paste textarea
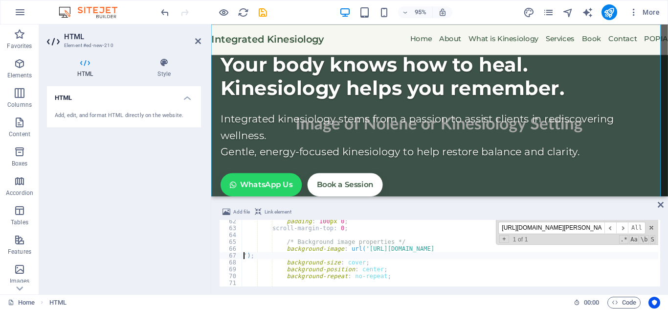
scroll to position [0, 0]
type textarea "background-image: url('[URL][DOMAIN_NAME]);"
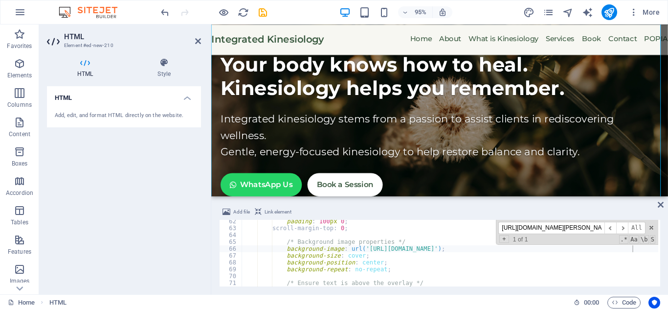
click at [143, 244] on div "HTML Add, edit, and format HTML directly on the website." at bounding box center [124, 186] width 154 height 200
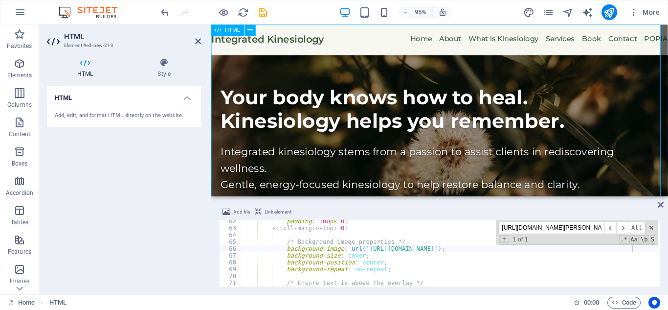
scroll to position [29, 0]
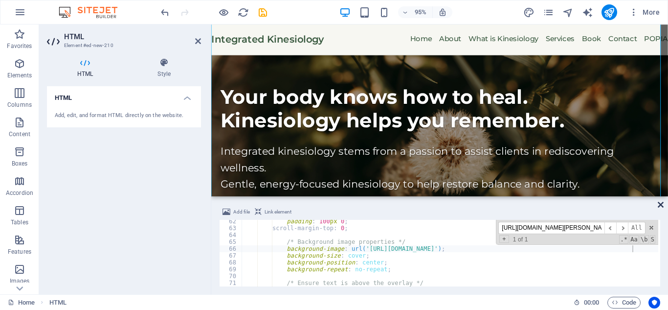
click at [607, 203] on icon at bounding box center [661, 205] width 6 height 8
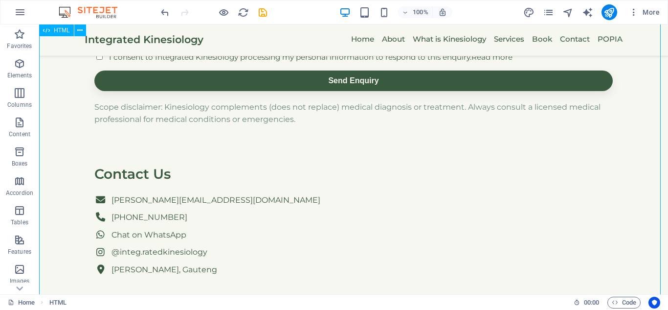
scroll to position [1201, 0]
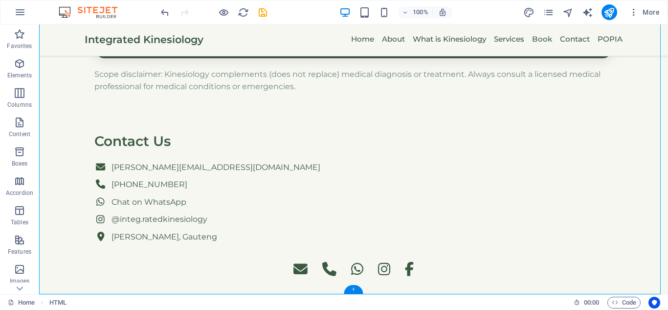
click at [351, 281] on div "+" at bounding box center [353, 289] width 19 height 9
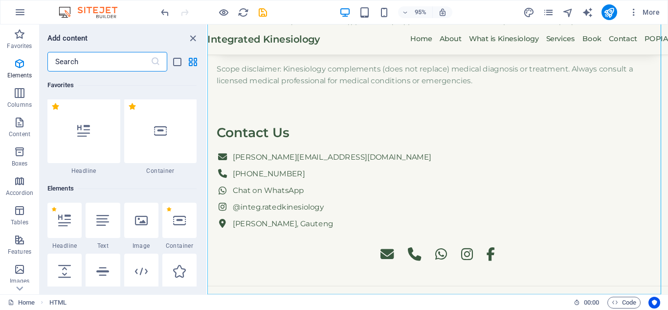
scroll to position [0, 0]
click at [139, 229] on div at bounding box center [141, 221] width 34 height 35
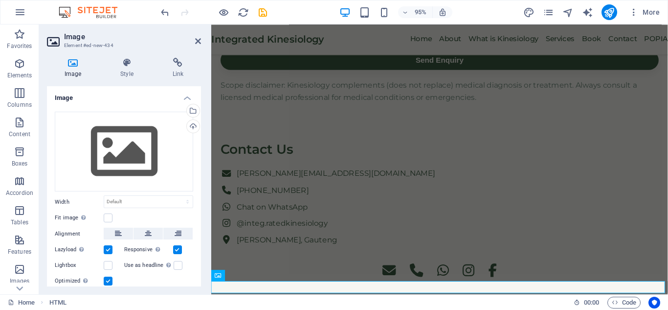
scroll to position [1231, 0]
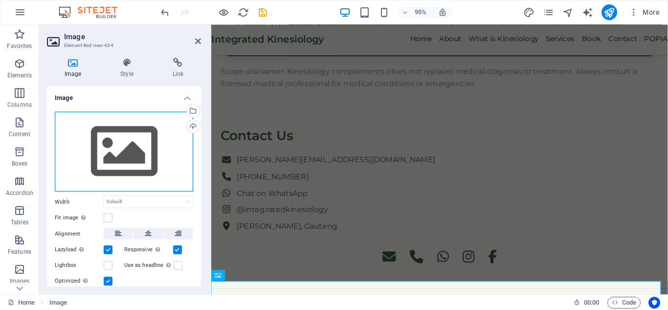
click at [138, 183] on div "Drag files here, click to choose files or select files from Files or our free s…" at bounding box center [124, 152] width 138 height 80
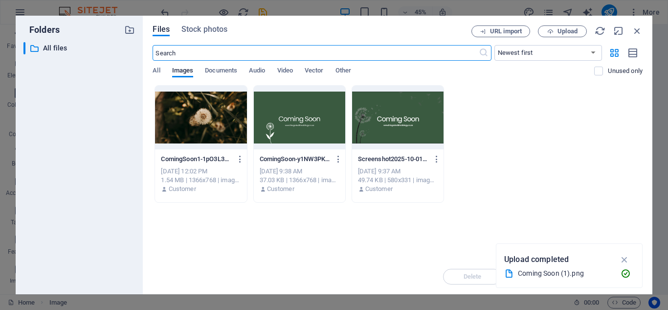
scroll to position [1011, 0]
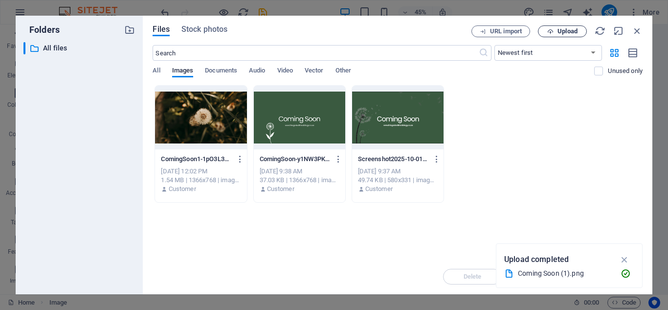
click at [550, 33] on icon "button" at bounding box center [551, 31] width 6 height 6
click at [338, 158] on icon "button" at bounding box center [338, 159] width 9 height 9
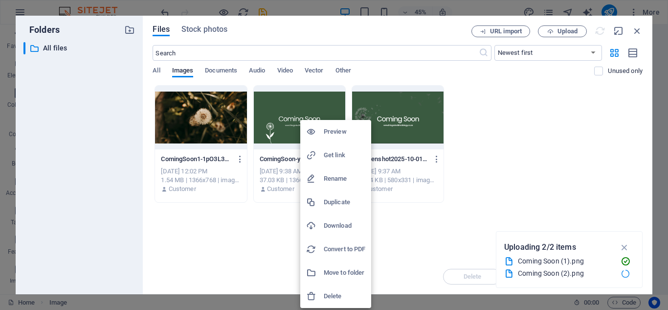
click at [328, 281] on h6 "Delete" at bounding box center [345, 296] width 42 height 12
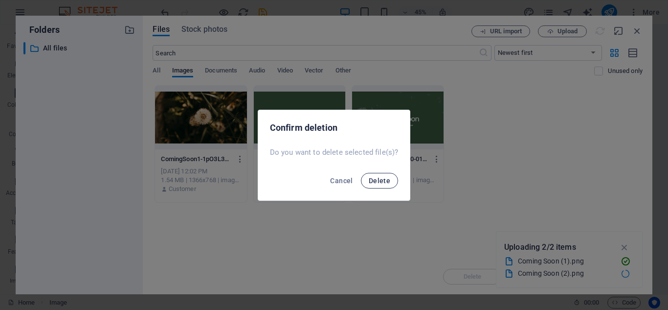
click at [372, 176] on button "Delete" at bounding box center [379, 181] width 37 height 16
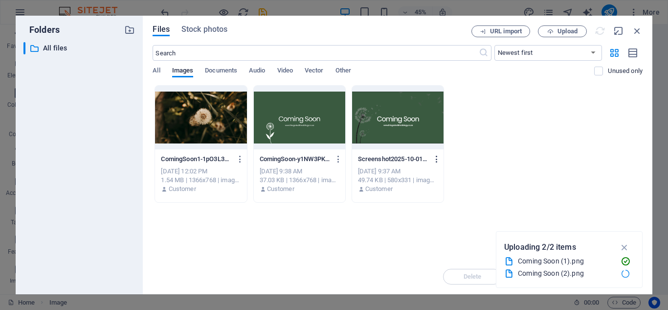
click at [437, 160] on icon "button" at bounding box center [437, 159] width 9 height 9
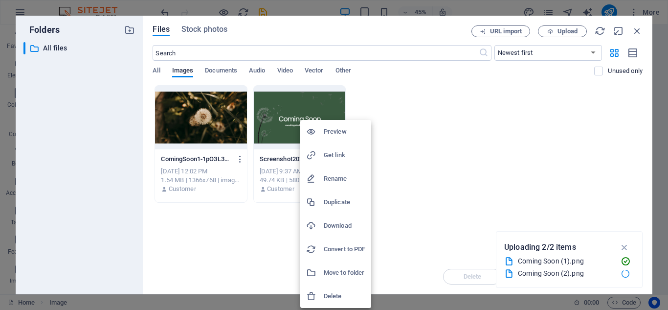
click at [416, 281] on div at bounding box center [334, 155] width 668 height 310
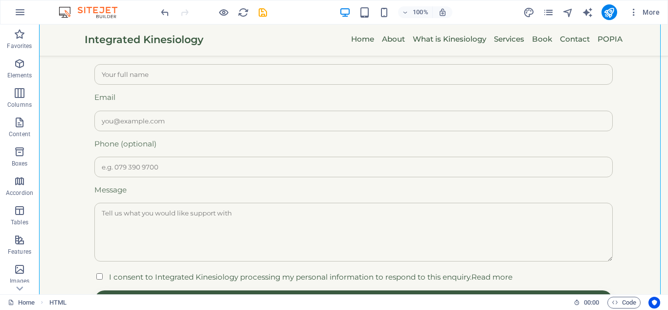
scroll to position [1305, 0]
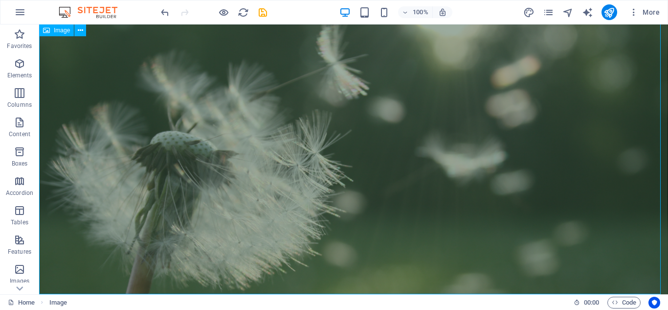
click at [62, 31] on span "Image" at bounding box center [62, 30] width 16 height 6
click at [85, 29] on button at bounding box center [80, 30] width 12 height 12
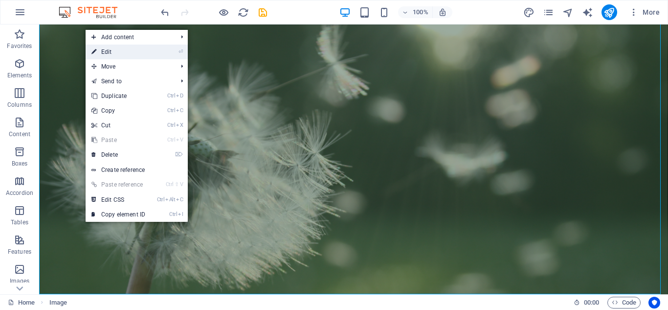
click at [118, 54] on link "⏎ Edit" at bounding box center [119, 52] width 66 height 15
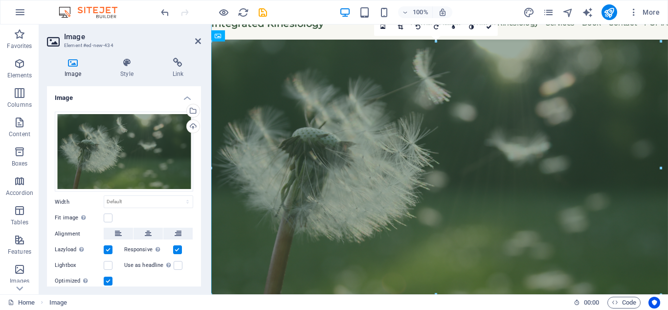
scroll to position [1483, 0]
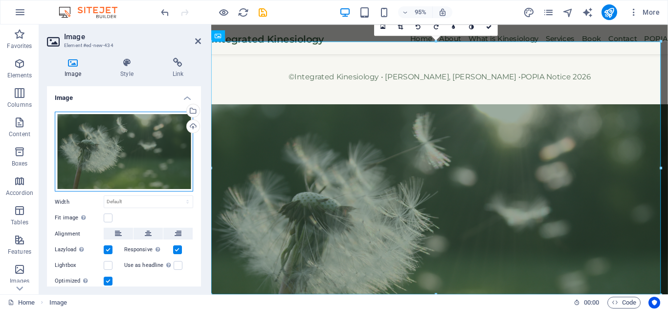
click at [158, 144] on div "Drag files here, click to choose files or select files from Files or our free s…" at bounding box center [124, 152] width 138 height 80
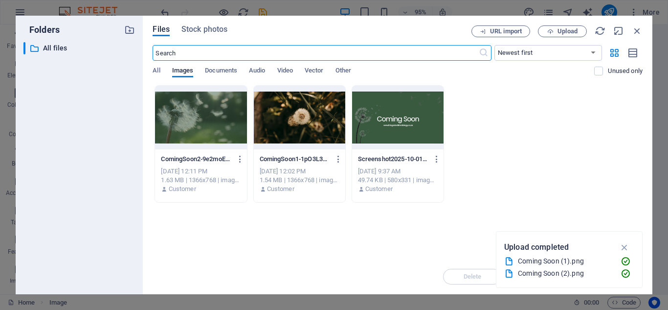
scroll to position [1169, 0]
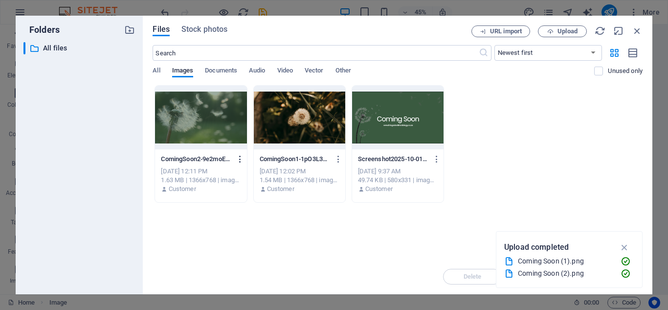
click at [238, 159] on icon "button" at bounding box center [240, 159] width 9 height 9
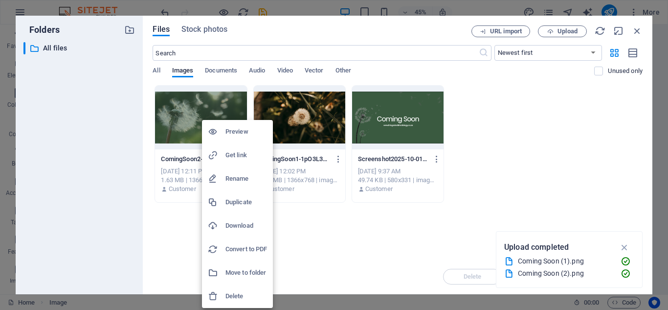
click at [232, 154] on h6 "Get link" at bounding box center [247, 155] width 42 height 12
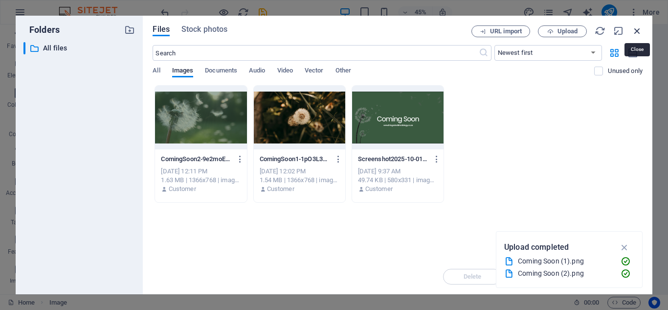
drag, startPoint x: 636, startPoint y: 33, endPoint x: 373, endPoint y: 44, distance: 263.0
click at [607, 33] on icon "button" at bounding box center [637, 30] width 11 height 11
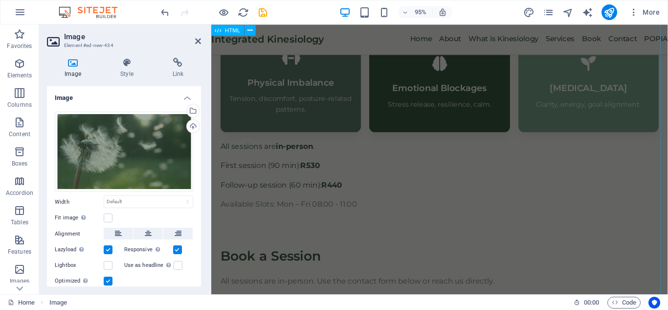
scroll to position [589, 0]
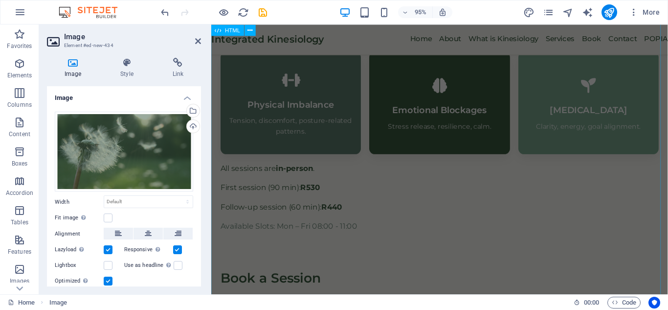
click at [360, 183] on div "Integrated Kinesiology — Energy Kinesiology in [PERSON_NAME], Gauteng Integrate…" at bounding box center [451, 225] width 481 height 1554
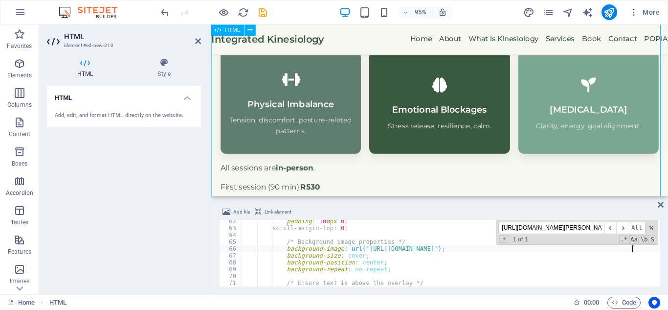
click at [360, 183] on div "Integrated Kinesiology — Energy Kinesiology in [PERSON_NAME], Gauteng Integrate…" at bounding box center [451, 225] width 481 height 1554
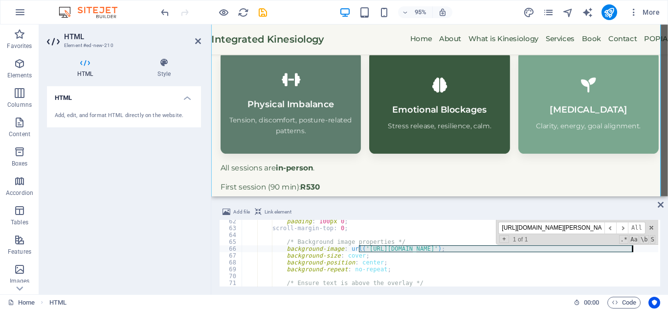
drag, startPoint x: 358, startPoint y: 246, endPoint x: 632, endPoint y: 252, distance: 273.6
type textarea "background-image: url('[URL][DOMAIN_NAME]);"
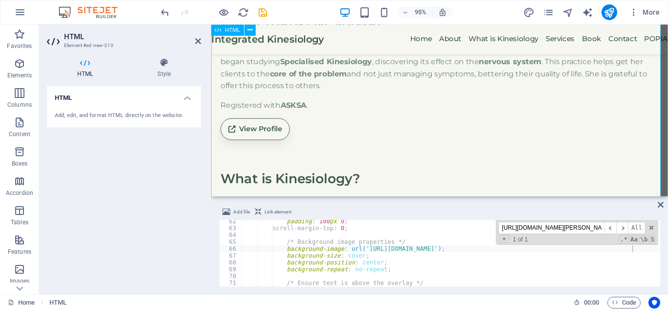
scroll to position [321, 0]
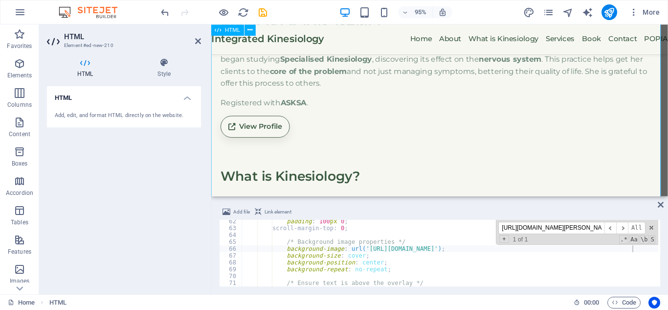
click at [196, 44] on icon at bounding box center [198, 41] width 6 height 8
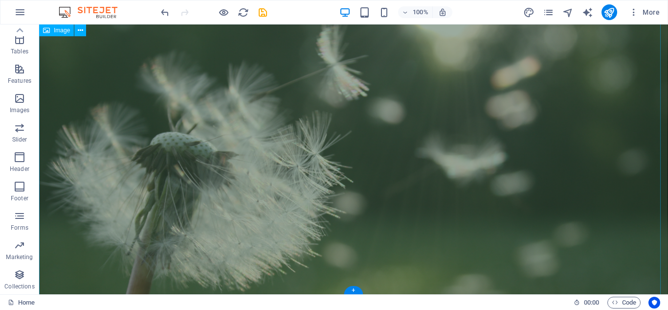
scroll to position [1551, 0]
click at [80, 32] on icon at bounding box center [80, 30] width 5 height 10
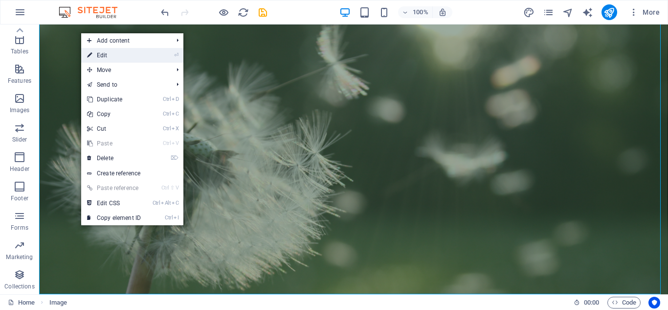
click at [128, 58] on link "⏎ Edit" at bounding box center [114, 55] width 66 height 15
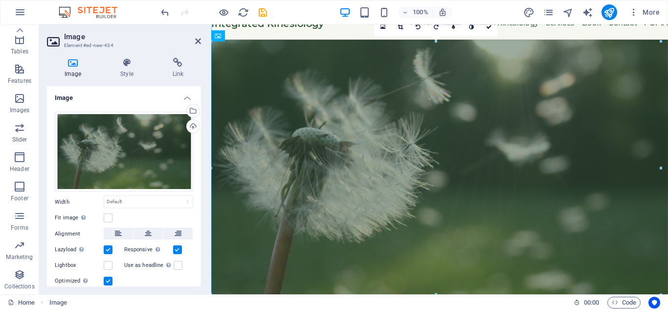
scroll to position [1483, 0]
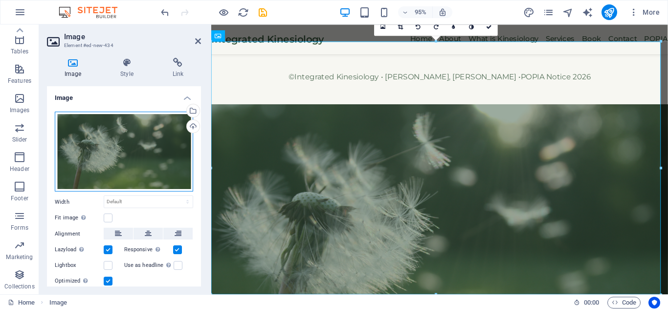
click at [103, 187] on div "Drag files here, click to choose files or select files from Files or our free s…" at bounding box center [124, 152] width 138 height 80
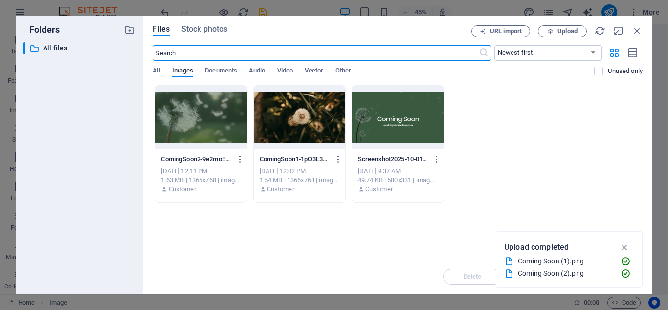
scroll to position [1169, 0]
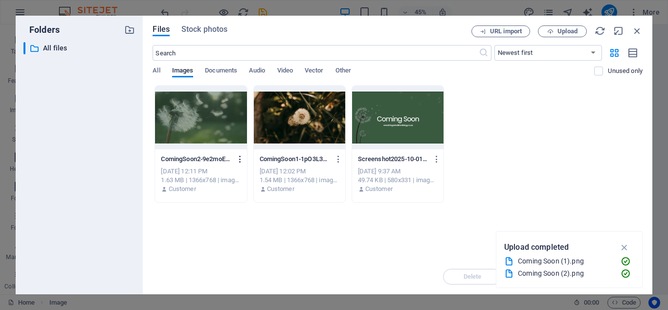
click at [241, 151] on button "button" at bounding box center [238, 159] width 13 height 16
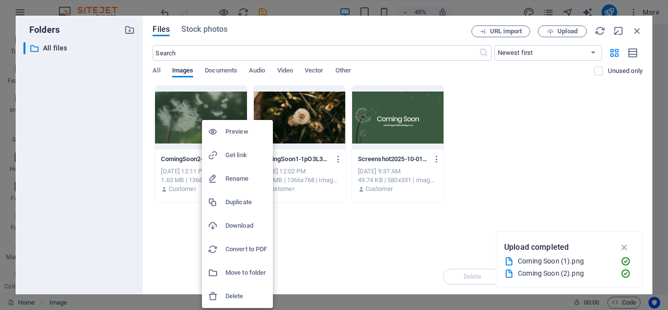
click at [560, 34] on div at bounding box center [334, 155] width 668 height 310
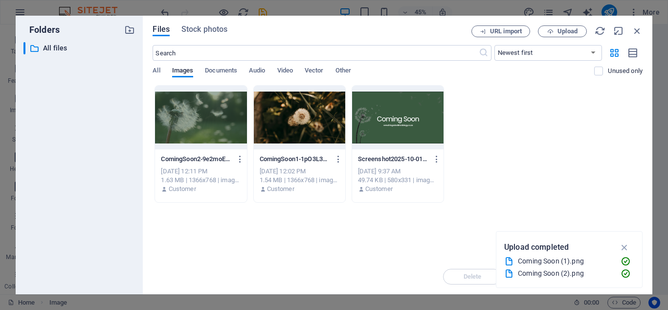
click at [560, 34] on span "Upload" at bounding box center [568, 31] width 20 height 6
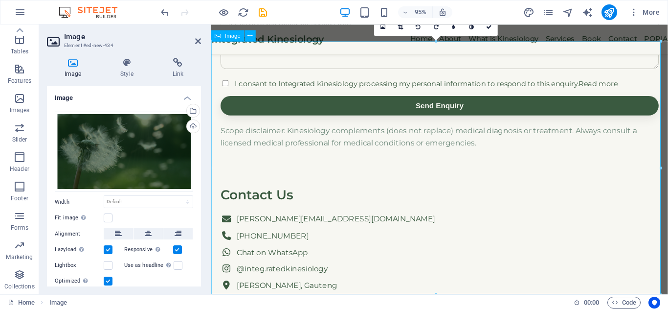
scroll to position [1483, 0]
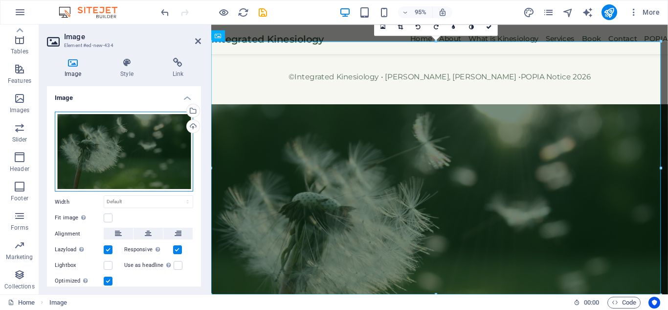
click at [168, 140] on div "Drag files here, click to choose files or select files from Files or our free s…" at bounding box center [124, 152] width 138 height 80
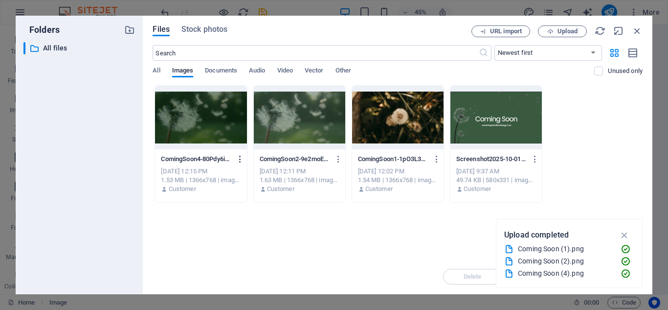
click at [242, 156] on icon "button" at bounding box center [240, 159] width 9 height 9
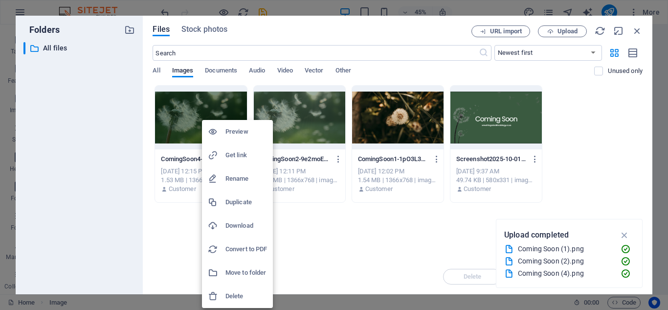
click at [245, 159] on h6 "Get link" at bounding box center [247, 155] width 42 height 12
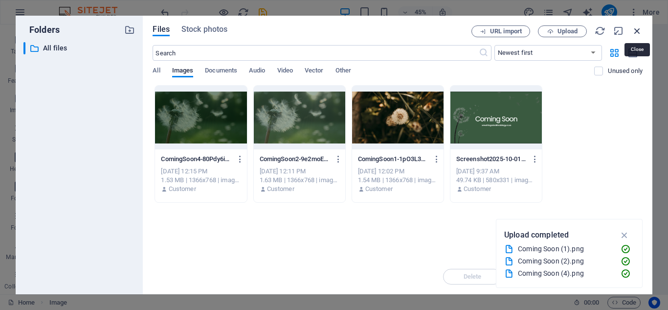
click at [607, 30] on icon "button" at bounding box center [637, 30] width 11 height 11
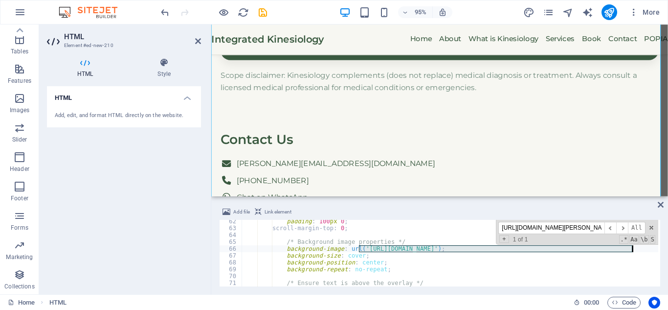
drag, startPoint x: 360, startPoint y: 247, endPoint x: 634, endPoint y: 251, distance: 274.1
paste textarea "936/ComingSoon4-80Pdy6iSo84xIkeNAkQSzQ"
type textarea "background-image: url('[URL][DOMAIN_NAME]);"
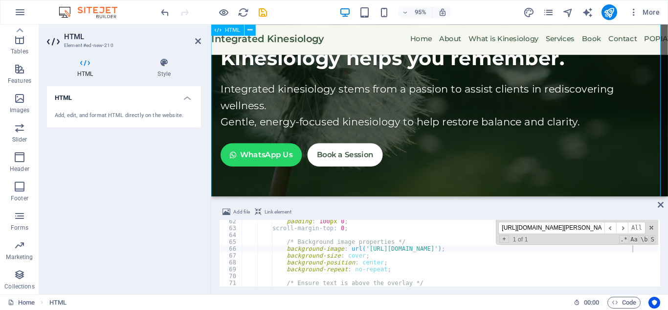
scroll to position [0, 0]
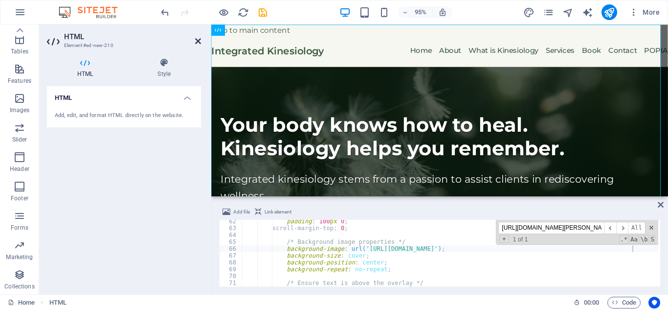
click at [198, 43] on icon at bounding box center [198, 41] width 6 height 8
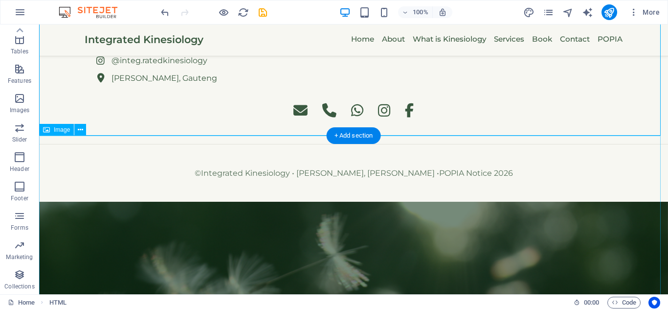
scroll to position [1363, 0]
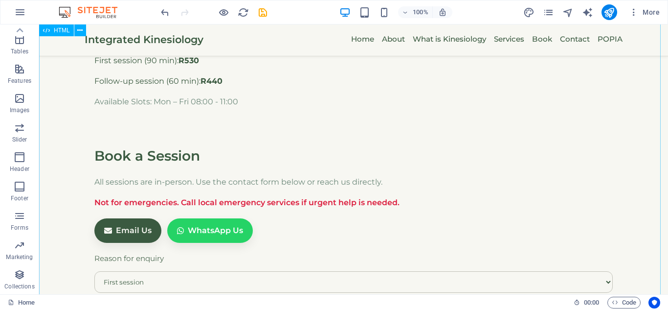
scroll to position [0, 0]
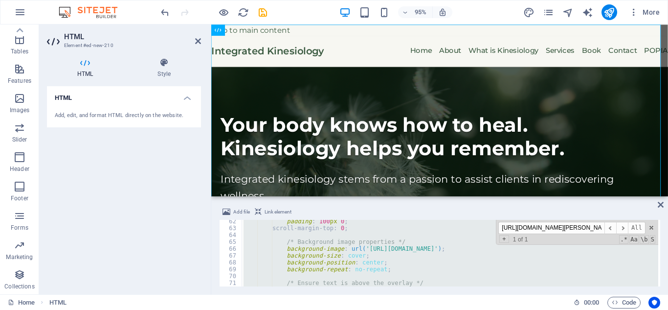
click at [338, 271] on div "padding : 100 px 0 ; scroll-margin-top : 0 ; /* Background image properties */ …" at bounding box center [450, 253] width 417 height 67
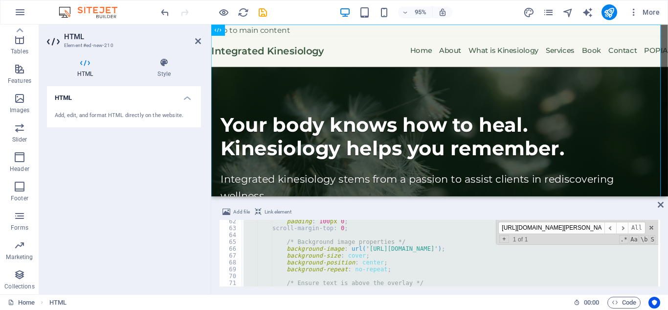
click at [331, 251] on div "padding : 100 px 0 ; scroll-margin-top : 0 ; /* Background image properties */ …" at bounding box center [450, 253] width 417 height 67
paste textarea
type textarea "</html>"
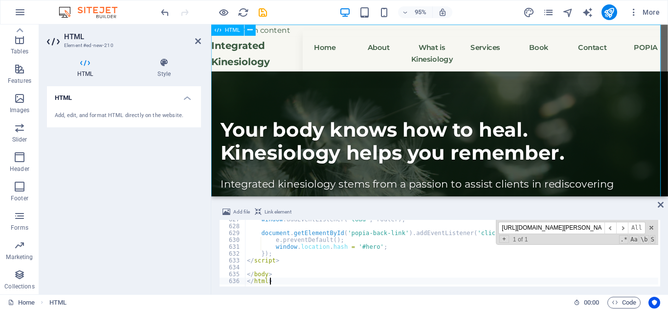
click at [196, 40] on icon at bounding box center [198, 41] width 6 height 8
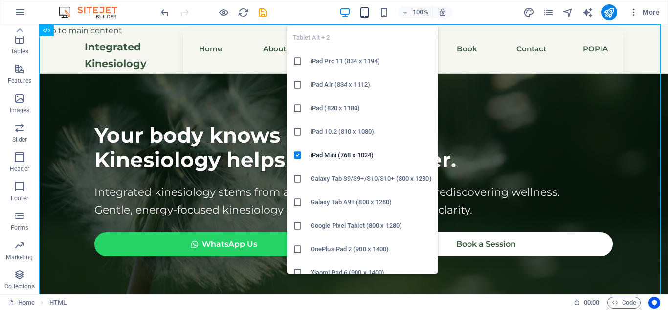
click at [371, 12] on span "button" at bounding box center [365, 12] width 12 height 11
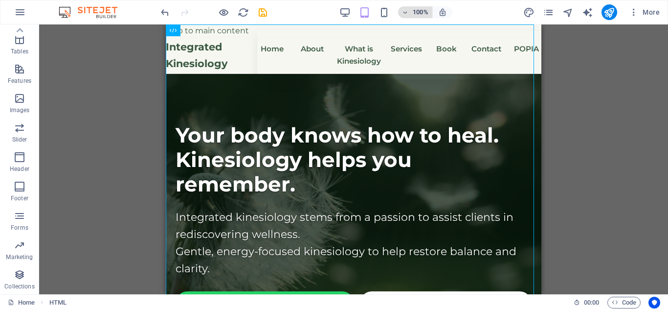
click at [398, 10] on button "100%" at bounding box center [415, 12] width 35 height 12
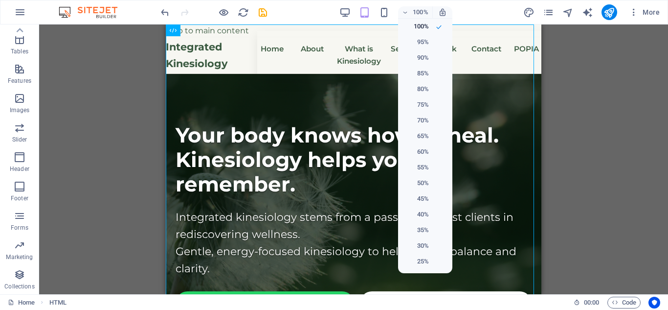
click at [379, 11] on div at bounding box center [334, 155] width 668 height 310
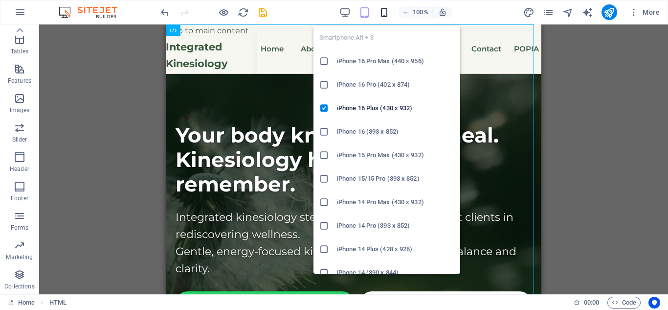
click at [391, 12] on span "button" at bounding box center [385, 12] width 12 height 11
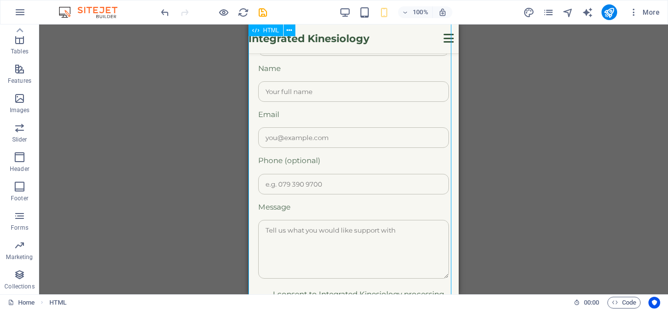
scroll to position [1324, 0]
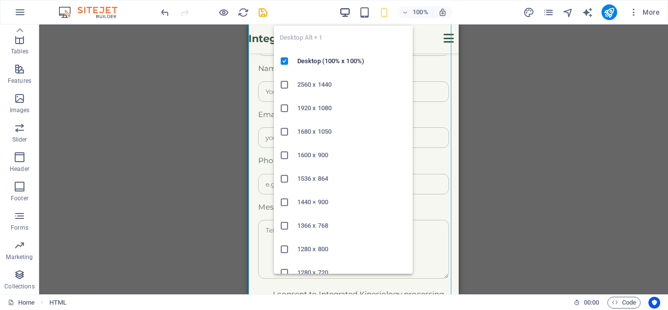
click at [349, 9] on icon "button" at bounding box center [345, 12] width 11 height 11
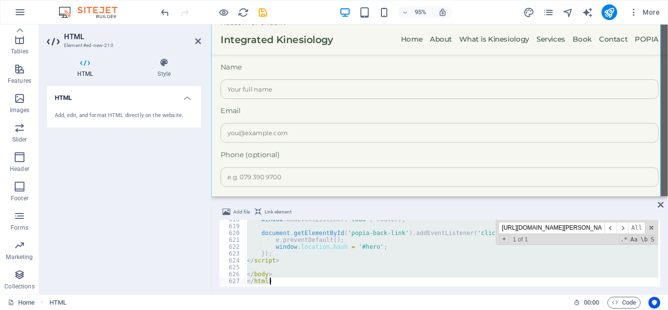
paste textarea
type textarea "</html>"
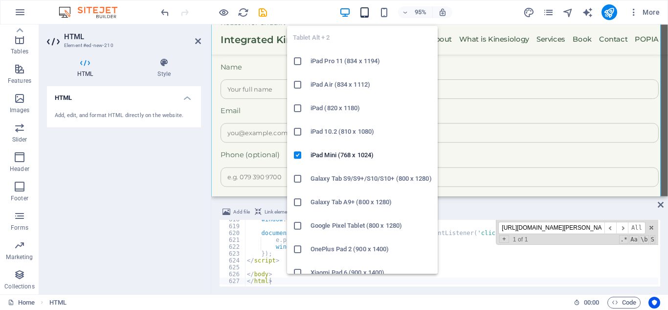
click at [364, 8] on icon "button" at bounding box center [364, 12] width 11 height 11
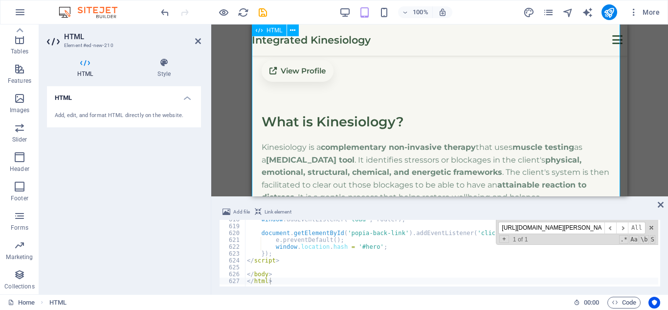
scroll to position [0, 0]
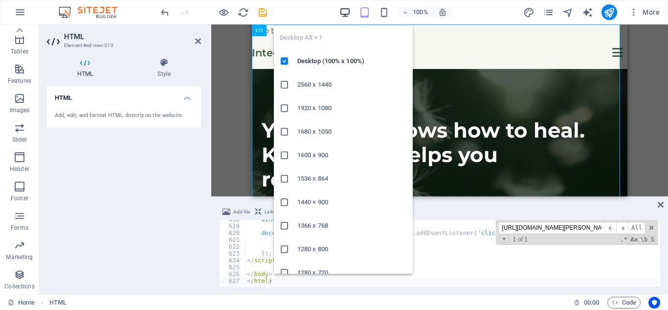
click at [341, 15] on icon "button" at bounding box center [345, 12] width 11 height 11
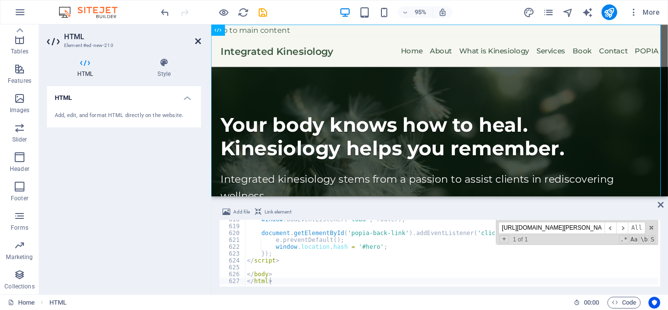
click at [195, 41] on icon at bounding box center [198, 41] width 6 height 8
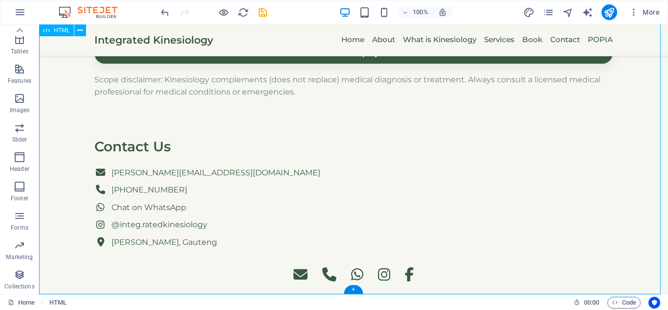
scroll to position [1200, 0]
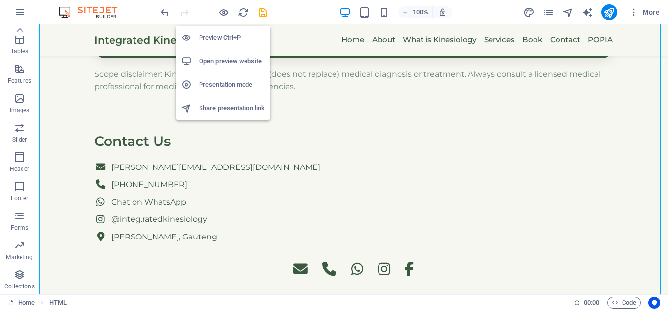
click at [229, 65] on h6 "Open preview website" at bounding box center [232, 61] width 66 height 12
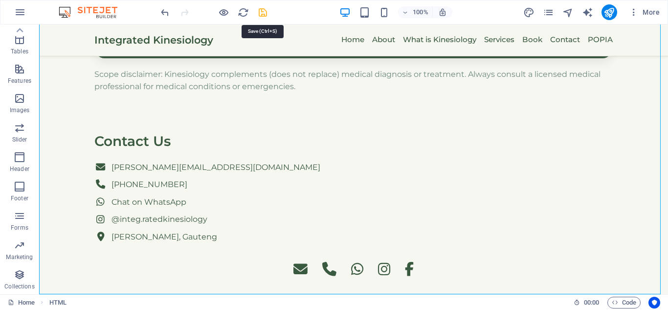
click at [266, 13] on icon "save" at bounding box center [262, 12] width 11 height 11
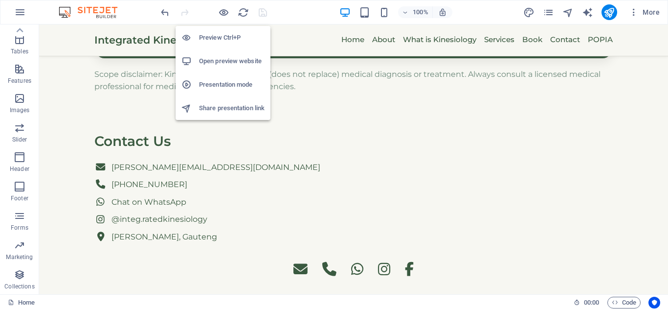
click at [208, 63] on h6 "Open preview website" at bounding box center [232, 61] width 66 height 12
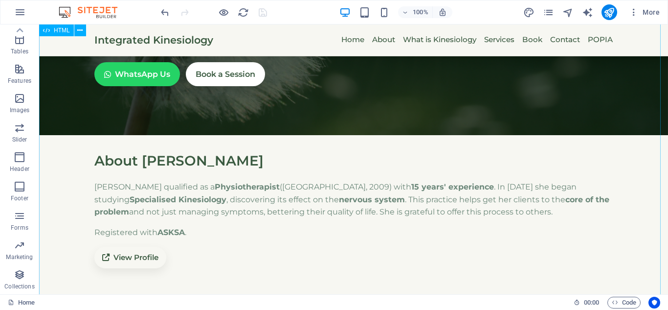
scroll to position [0, 0]
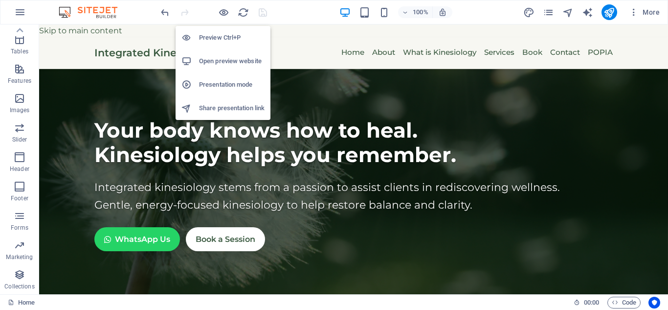
click at [218, 87] on h6 "Presentation mode" at bounding box center [232, 85] width 66 height 12
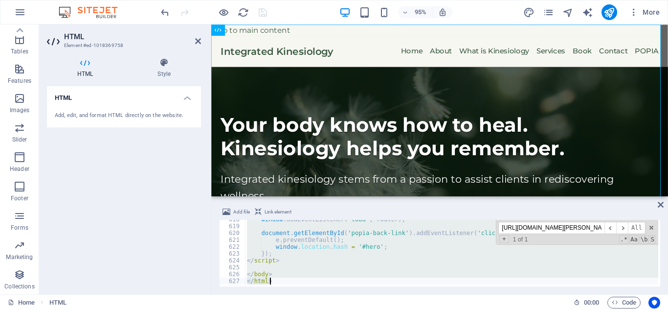
type textarea "</html>"
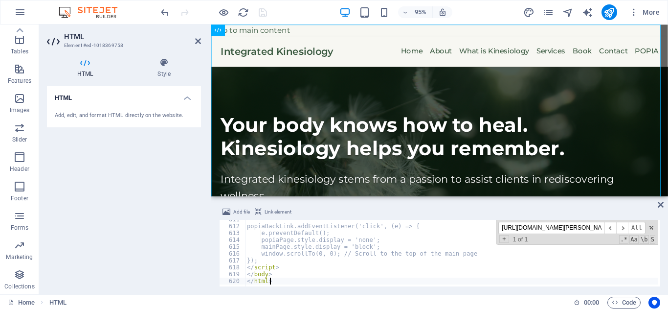
scroll to position [4183, 0]
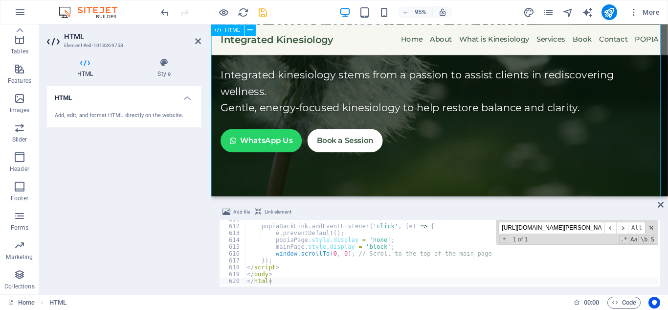
scroll to position [109, 0]
click at [198, 43] on icon at bounding box center [198, 41] width 6 height 8
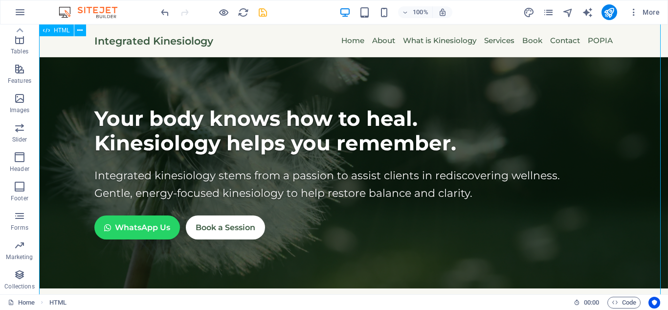
scroll to position [0, 0]
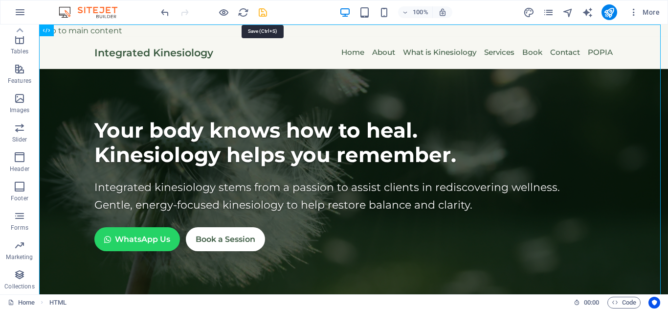
click at [266, 10] on icon "save" at bounding box center [262, 12] width 11 height 11
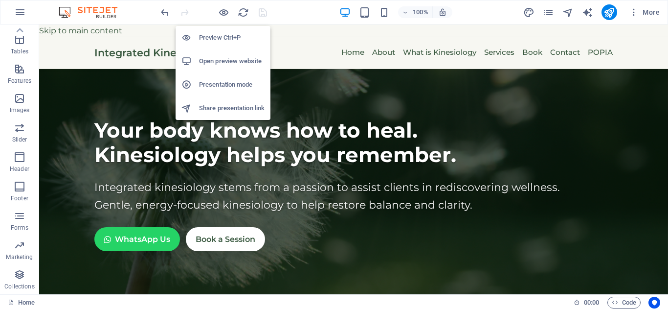
click at [228, 30] on li "Preview Ctrl+P" at bounding box center [223, 37] width 95 height 23
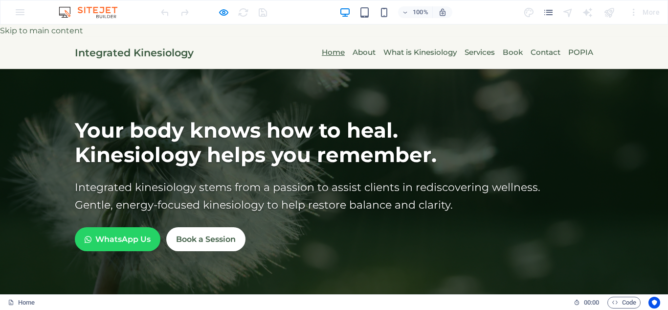
click at [324, 35] on link "Home" at bounding box center [333, 52] width 23 height 35
click at [355, 39] on link "About" at bounding box center [364, 52] width 23 height 35
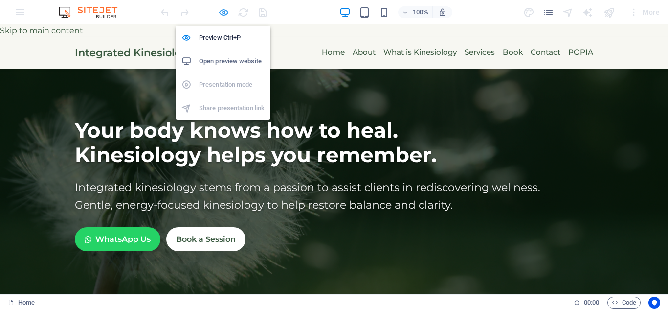
click at [224, 8] on icon "button" at bounding box center [223, 12] width 11 height 11
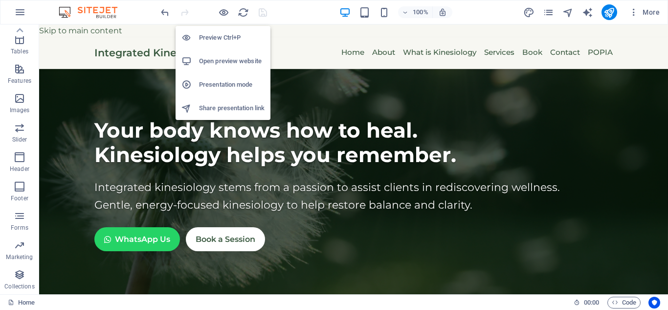
click at [211, 87] on h6 "Presentation mode" at bounding box center [232, 85] width 66 height 12
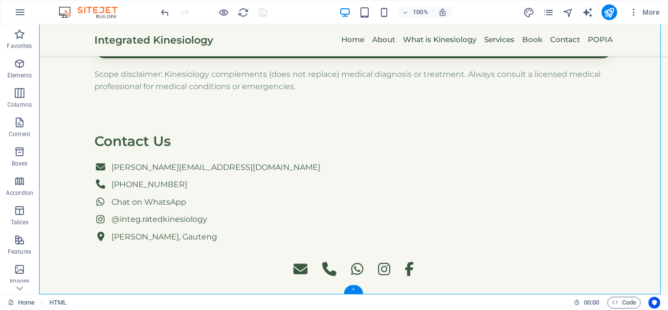
click at [350, 281] on div "+" at bounding box center [353, 289] width 19 height 9
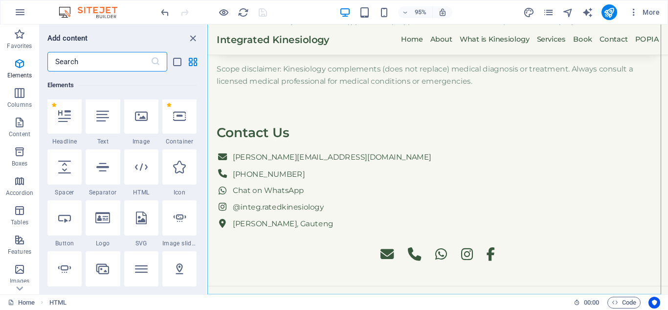
scroll to position [102, 0]
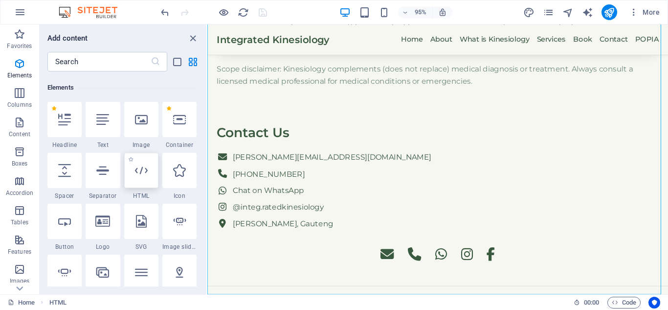
click at [139, 173] on icon at bounding box center [141, 170] width 13 height 13
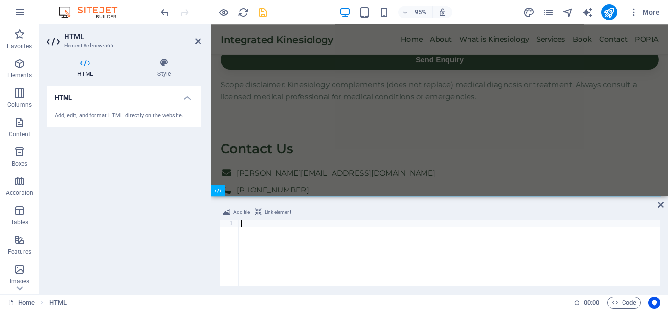
scroll to position [1319, 0]
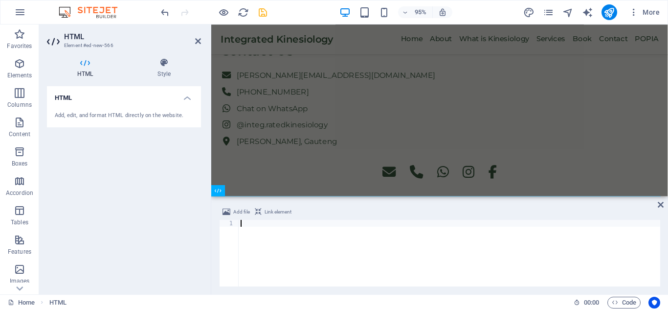
type textarea "});"
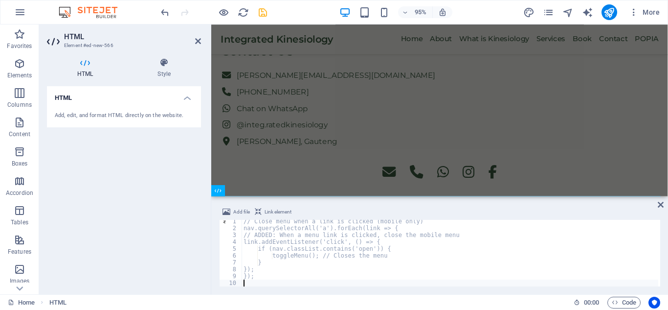
scroll to position [2, 0]
type textarea "});"
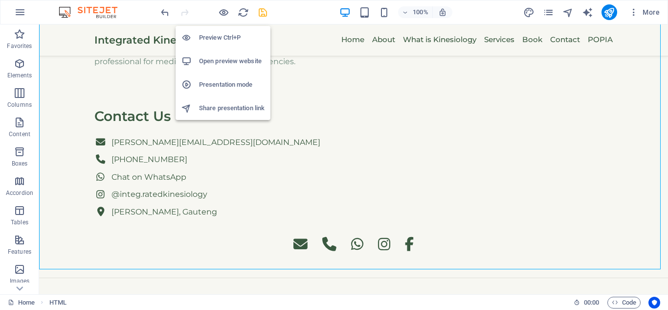
click at [230, 33] on h6 "Preview Ctrl+P" at bounding box center [232, 38] width 66 height 12
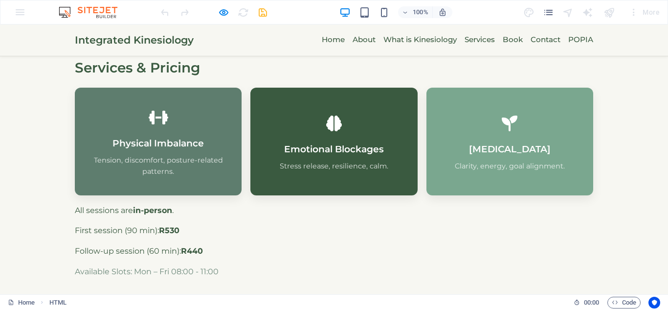
scroll to position [322, 0]
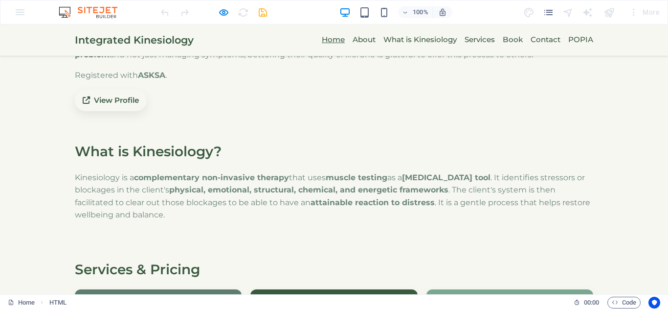
click at [338, 46] on link "Home" at bounding box center [333, 40] width 23 height 35
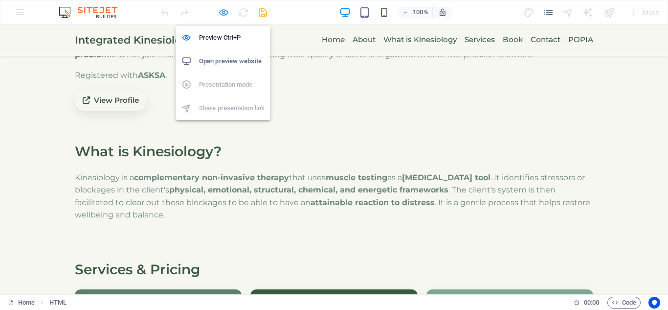
click at [221, 13] on icon "button" at bounding box center [223, 12] width 11 height 11
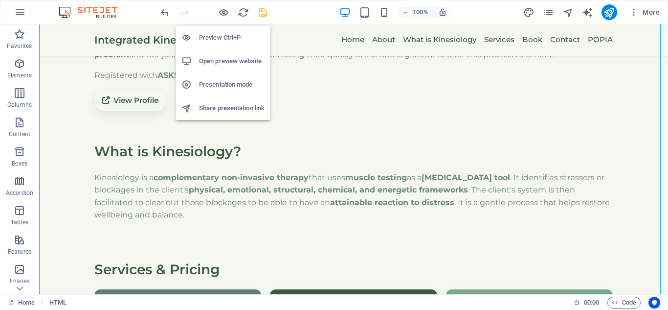
click at [211, 82] on h6 "Presentation mode" at bounding box center [232, 85] width 66 height 12
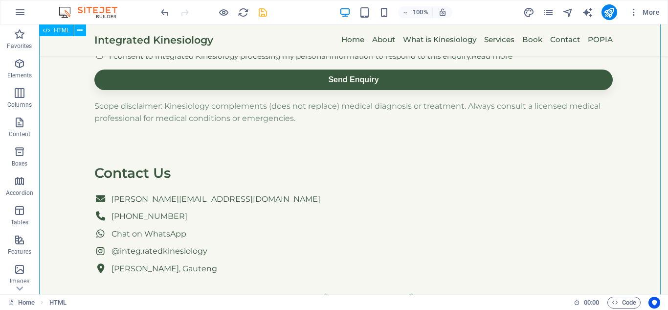
scroll to position [1225, 0]
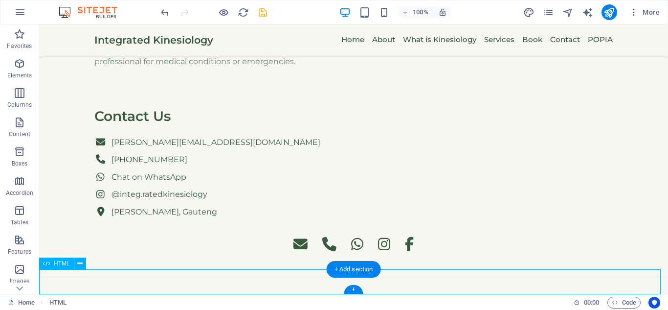
scroll to position [1200, 0]
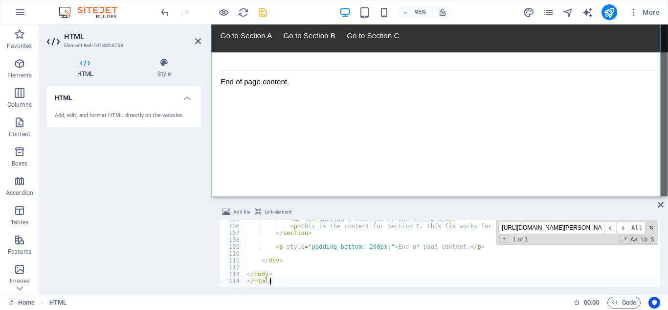
scroll to position [953, 0]
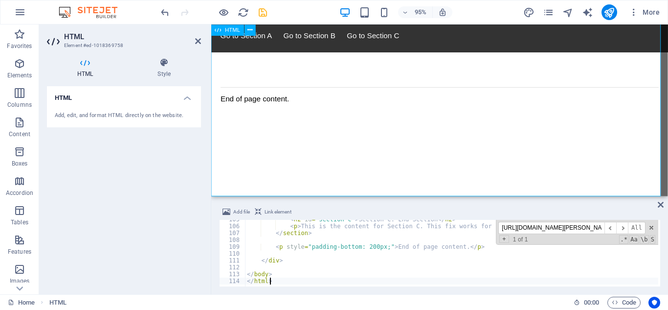
type textarea "</body> </html>"
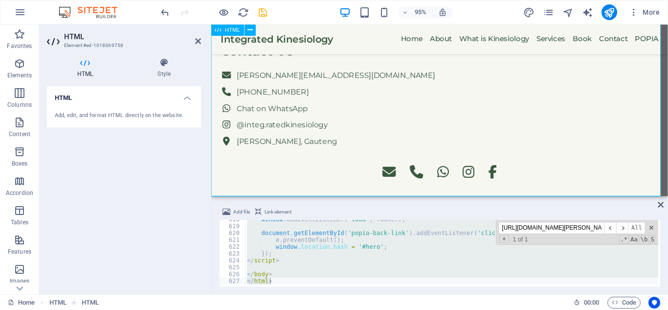
scroll to position [1200, 0]
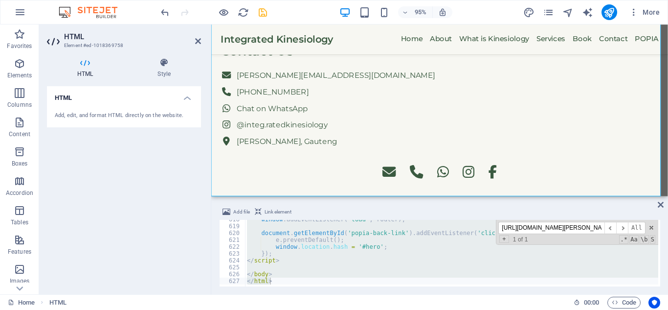
click at [292, 203] on div "Add file Link element </body> </html> 618 619 620 621 622 623 624 625 626 627 w…" at bounding box center [439, 246] width 457 height 96
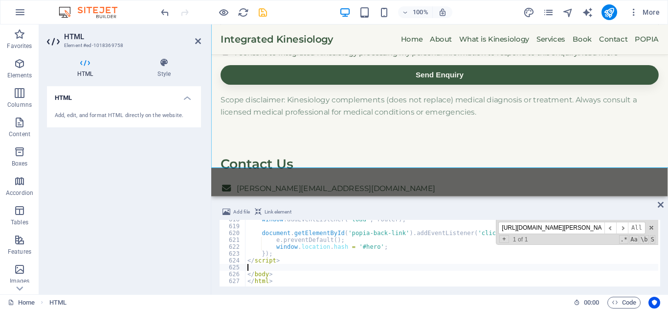
scroll to position [1319, 0]
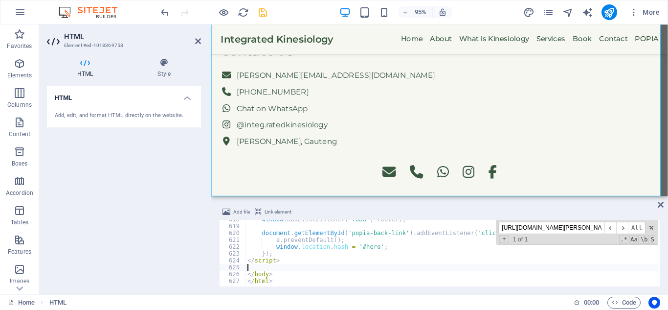
scroll to position [4231, 0]
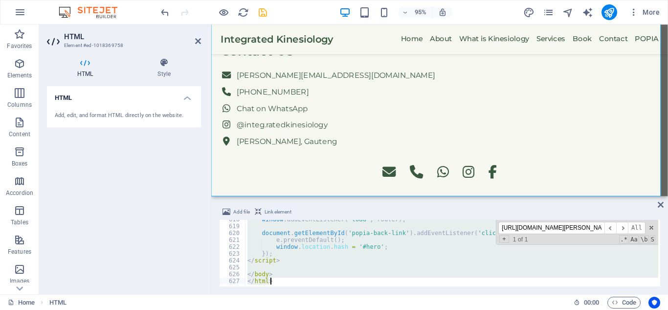
type textarea "</html>"
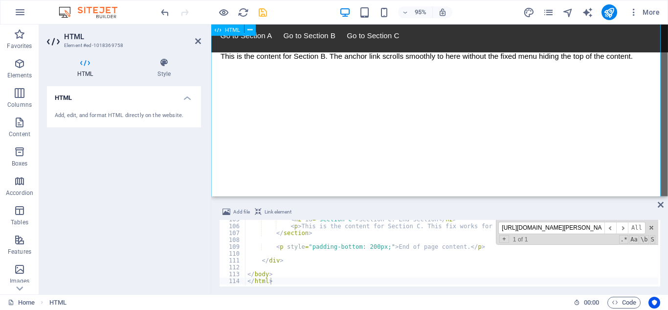
scroll to position [0, 0]
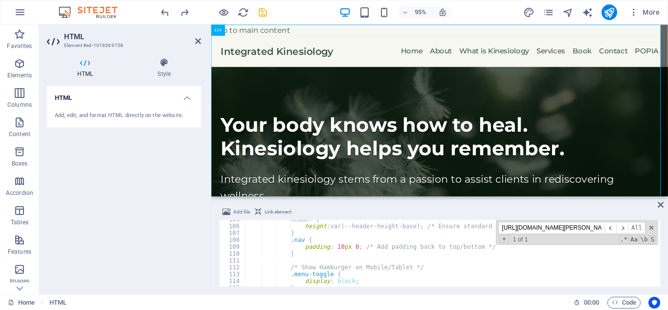
type textarea "</body> </html>"
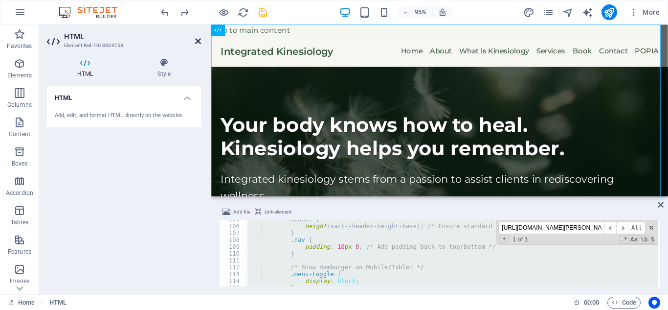
click at [196, 45] on link at bounding box center [198, 41] width 6 height 8
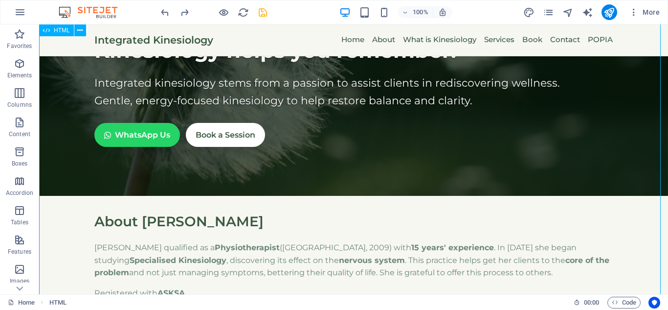
scroll to position [105, 0]
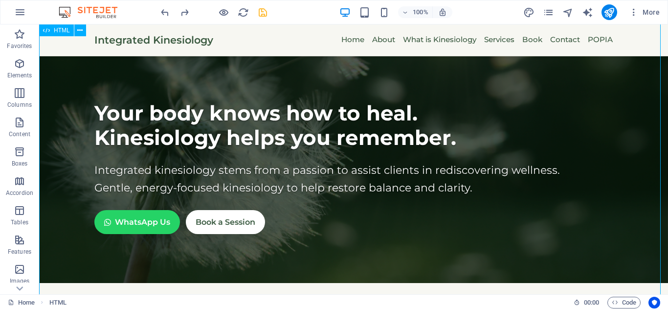
scroll to position [0, 0]
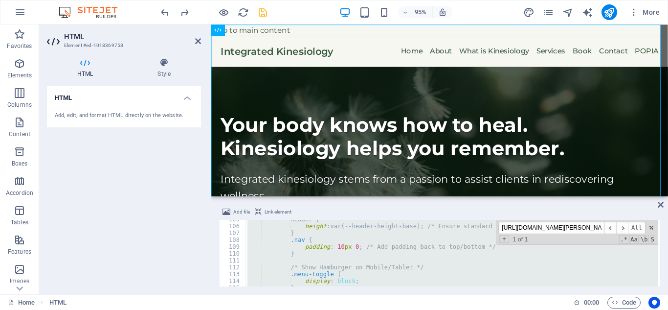
click at [329, 260] on div "header { height : var(--header-height-base) ; /* Ensure standard height on mobi…" at bounding box center [452, 253] width 413 height 67
paste textarea
type textarea "</html>"
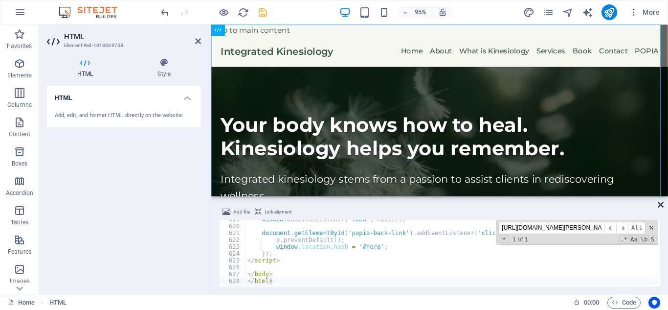
click at [607, 206] on icon at bounding box center [661, 205] width 6 height 8
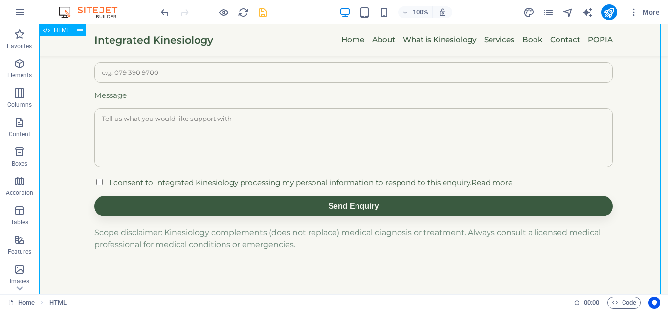
scroll to position [1200, 0]
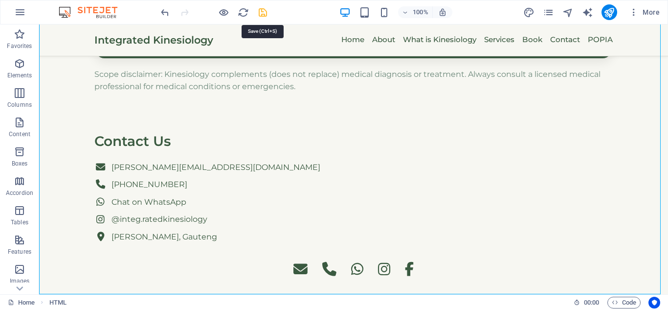
click at [260, 15] on icon "save" at bounding box center [262, 12] width 11 height 11
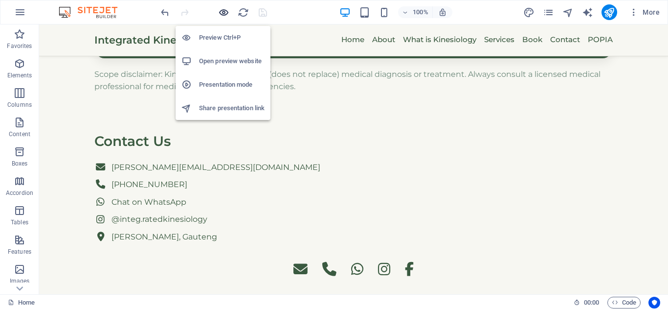
click at [227, 13] on icon "button" at bounding box center [223, 12] width 11 height 11
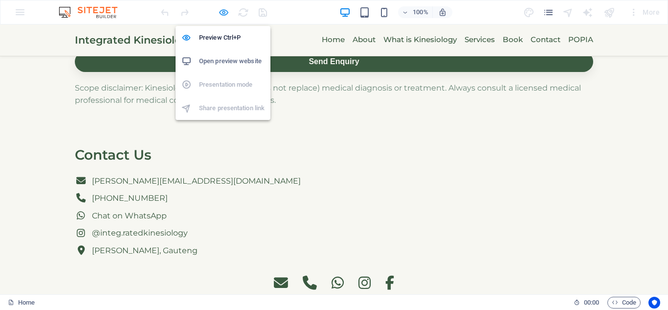
click at [221, 9] on icon "button" at bounding box center [223, 12] width 11 height 11
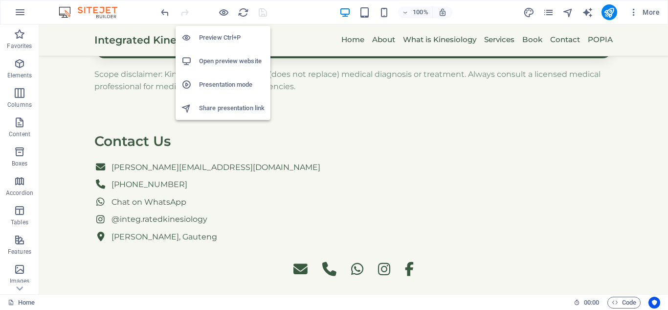
click at [226, 80] on h6 "Presentation mode" at bounding box center [232, 85] width 66 height 12
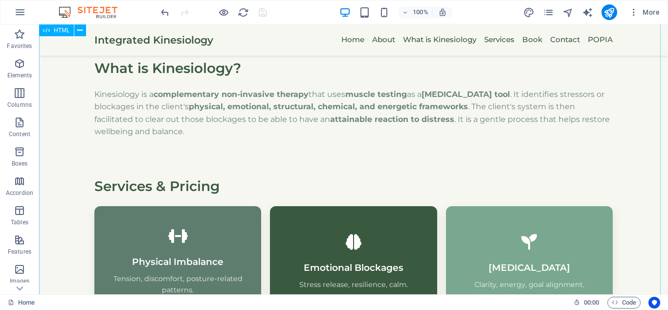
scroll to position [0, 0]
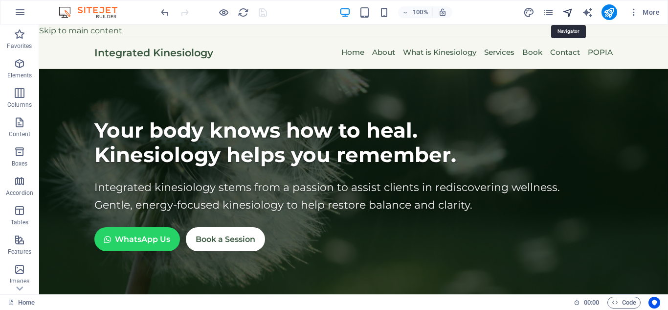
click at [570, 15] on icon "navigator" at bounding box center [568, 12] width 11 height 11
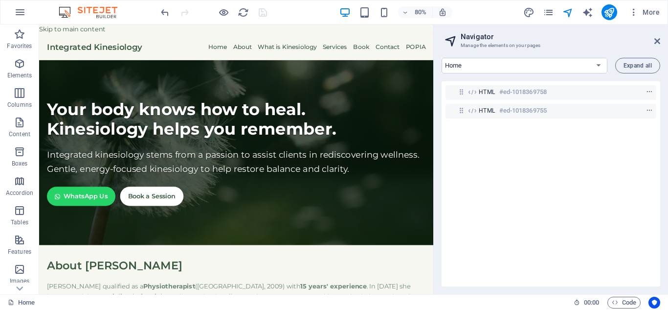
click at [607, 43] on aside "Navigator Manage the elements on your pages Home About Services Contact Legal N…" at bounding box center [551, 159] width 235 height 270
click at [607, 43] on icon at bounding box center [658, 41] width 6 height 8
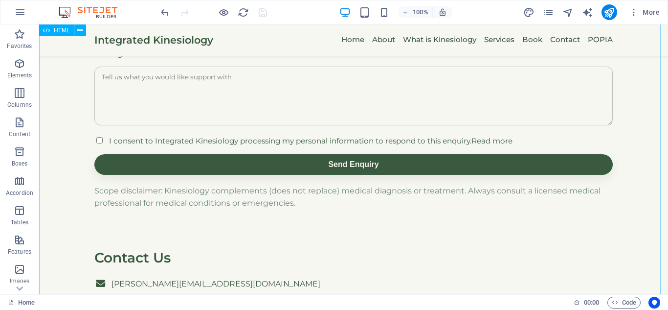
scroll to position [1200, 0]
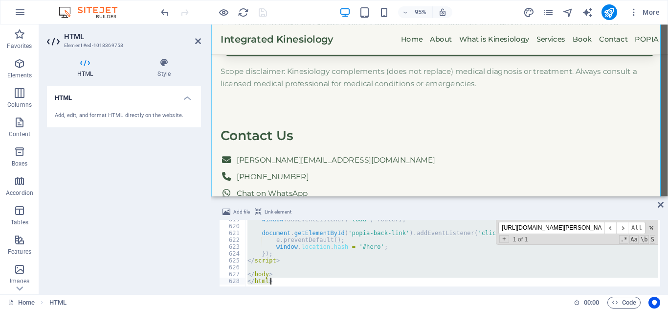
type textarea "</html>"
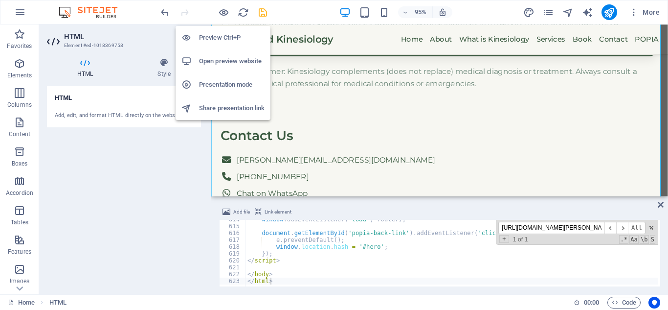
click at [208, 81] on h6 "Presentation mode" at bounding box center [232, 85] width 66 height 12
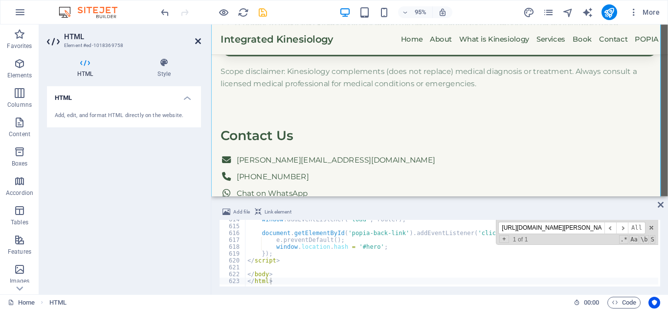
click at [200, 40] on icon at bounding box center [198, 41] width 6 height 8
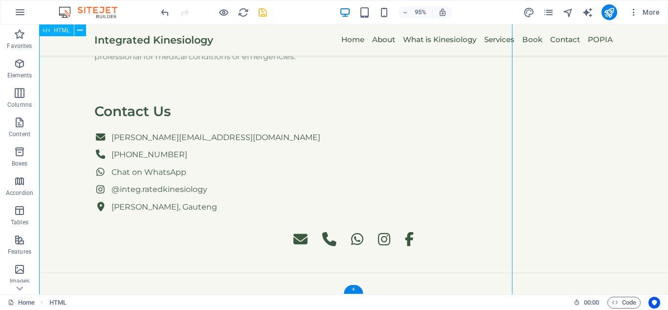
scroll to position [1200, 0]
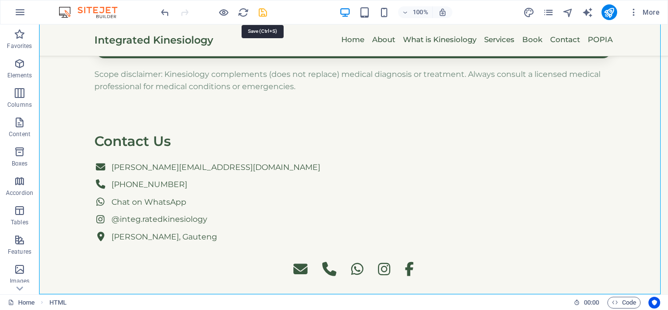
click at [258, 14] on icon "save" at bounding box center [262, 12] width 11 height 11
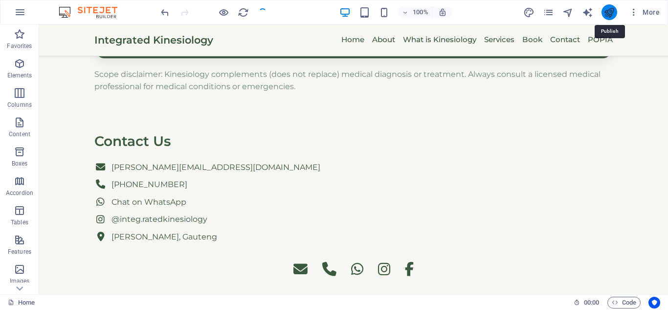
click at [604, 13] on icon "publish" at bounding box center [609, 12] width 11 height 11
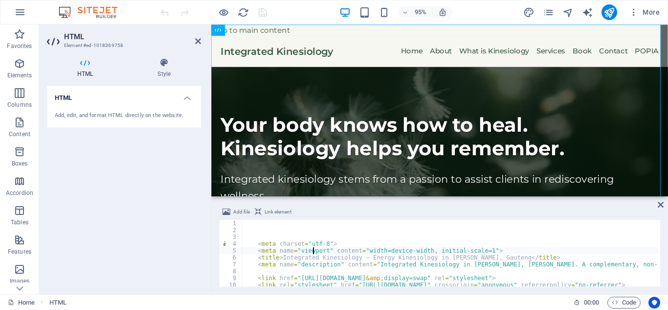
type textarea "<meta name="viewport" content="width=device-width, initial-scale=1">"
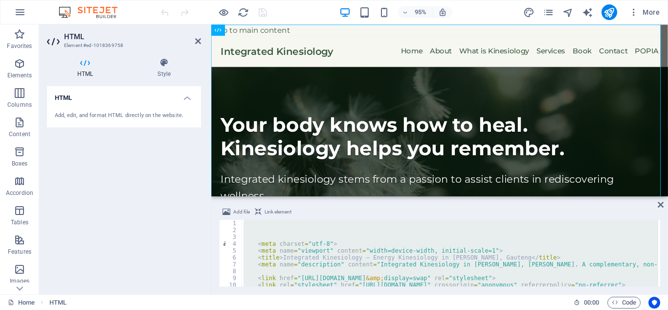
type textarea "</html>"
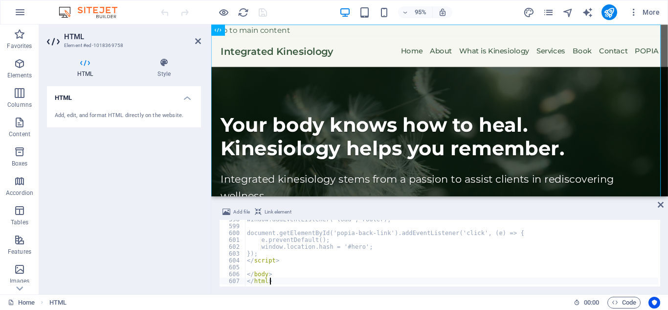
scroll to position [4094, 0]
click at [196, 44] on icon at bounding box center [198, 41] width 6 height 8
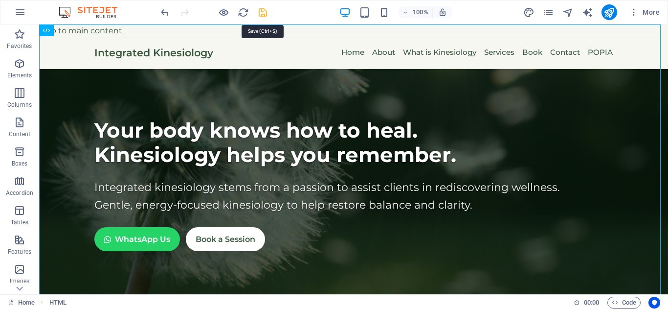
click at [257, 12] on icon "save" at bounding box center [262, 12] width 11 height 11
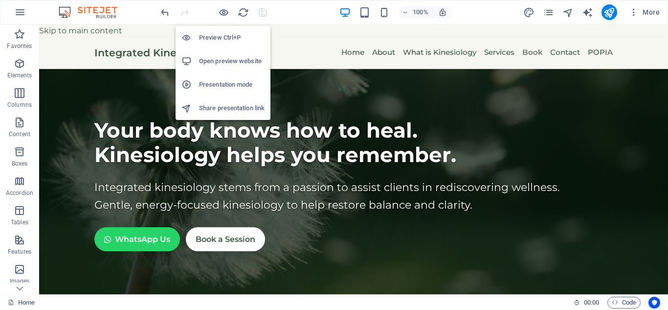
click at [236, 81] on h6 "Presentation mode" at bounding box center [232, 85] width 66 height 12
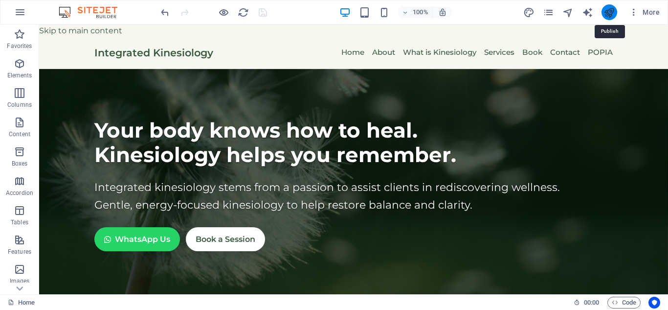
click at [609, 10] on icon "publish" at bounding box center [609, 12] width 11 height 11
